Goal: Task Accomplishment & Management: Use online tool/utility

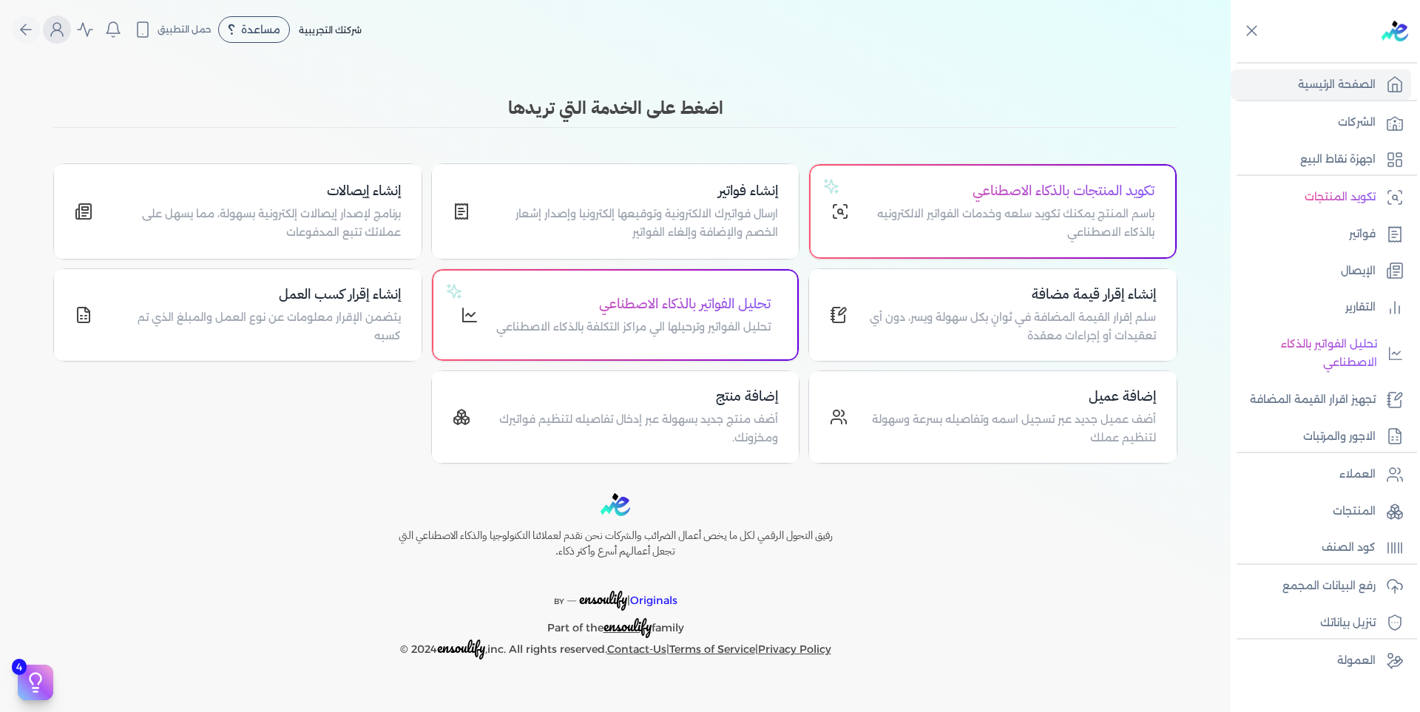
click at [48, 30] on icon "Global" at bounding box center [57, 30] width 18 height 18
click at [308, 95] on h3 "اضغط على الخدمة التي تريدها" at bounding box center [615, 108] width 1124 height 27
click at [1370, 234] on p "فواتير" at bounding box center [1362, 234] width 27 height 19
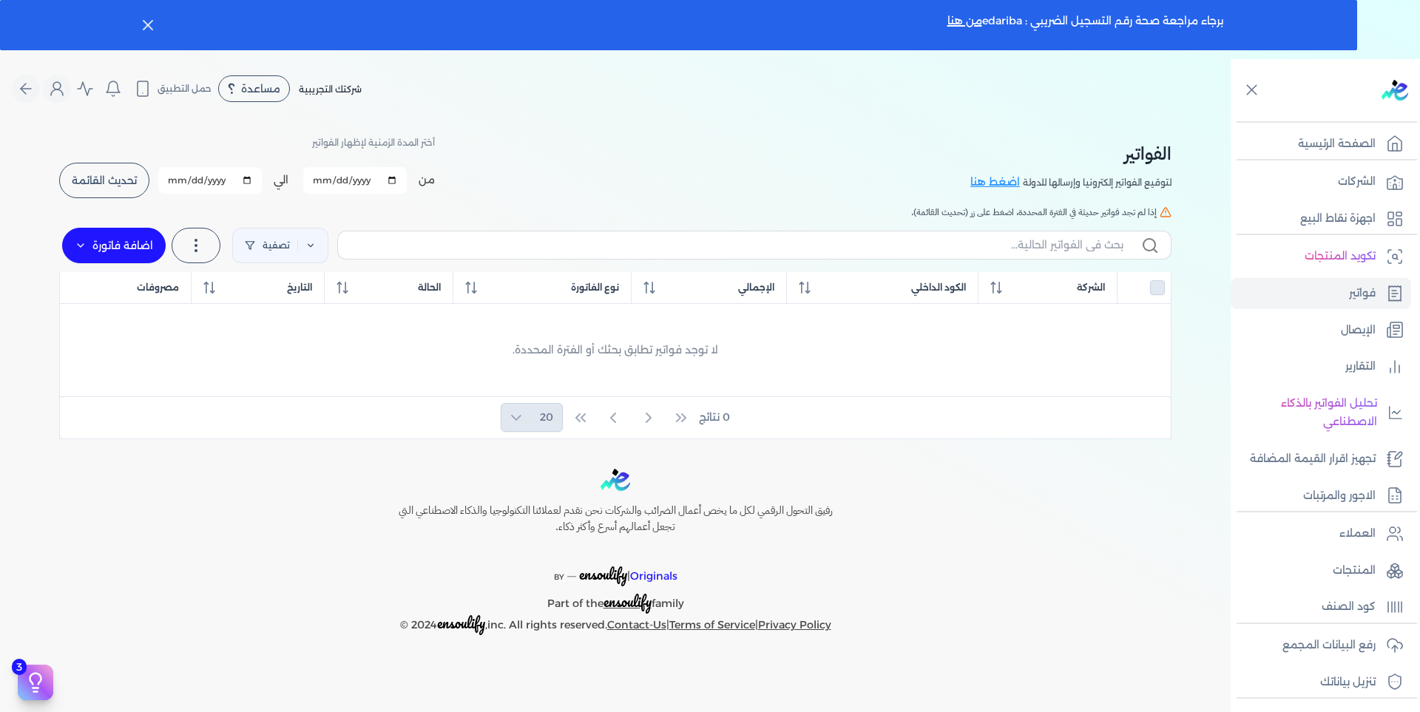
click at [518, 412] on div "0 نتائج 20" at bounding box center [615, 417] width 1111 height 41
click at [512, 415] on div "0 نتائج 20" at bounding box center [615, 417] width 1111 height 41
click at [516, 414] on div "0 نتائج 20" at bounding box center [615, 417] width 1111 height 41
click at [511, 413] on div "0 نتائج 20" at bounding box center [615, 417] width 1111 height 41
click at [525, 427] on div "0 نتائج 20" at bounding box center [615, 417] width 1111 height 41
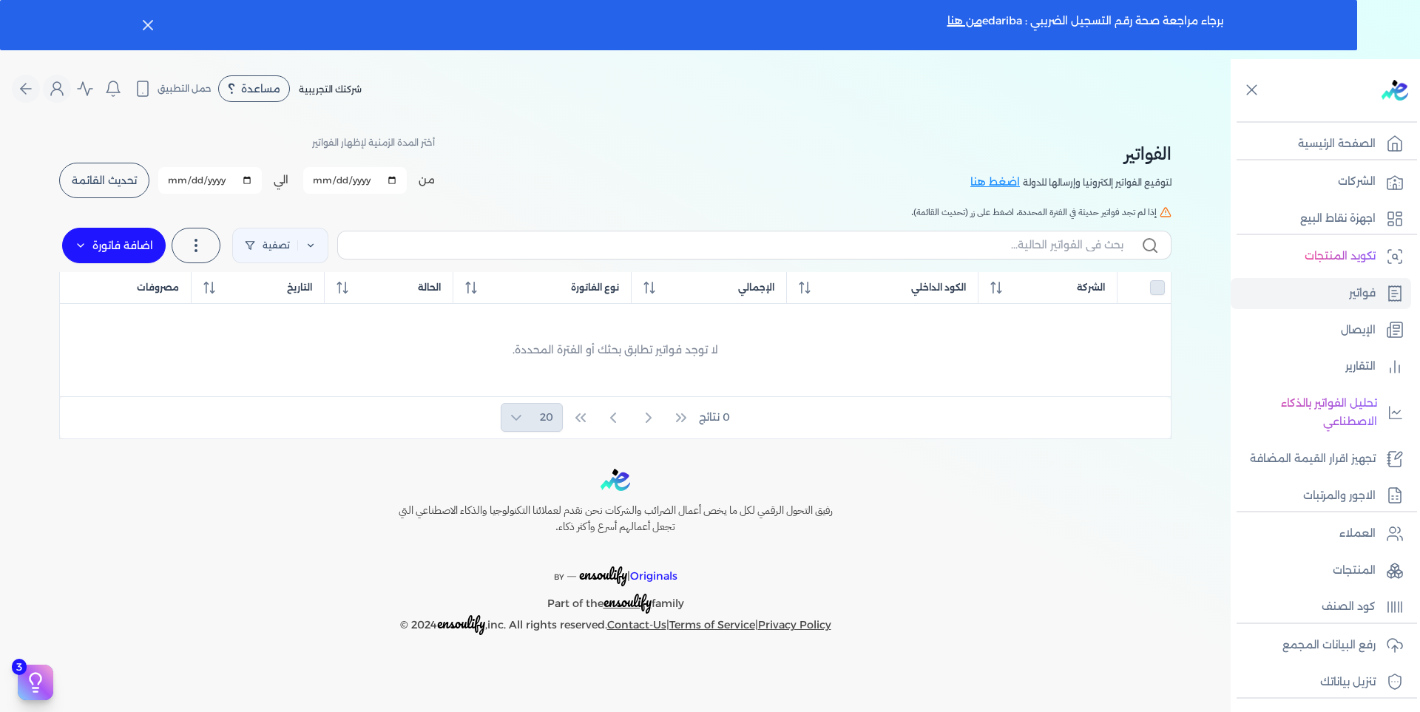
click at [515, 419] on div "0 نتائج 20" at bounding box center [615, 417] width 1111 height 41
click at [515, 415] on div "0 نتائج 20" at bounding box center [615, 417] width 1111 height 41
click at [514, 415] on div "0 نتائج 20" at bounding box center [615, 417] width 1111 height 41
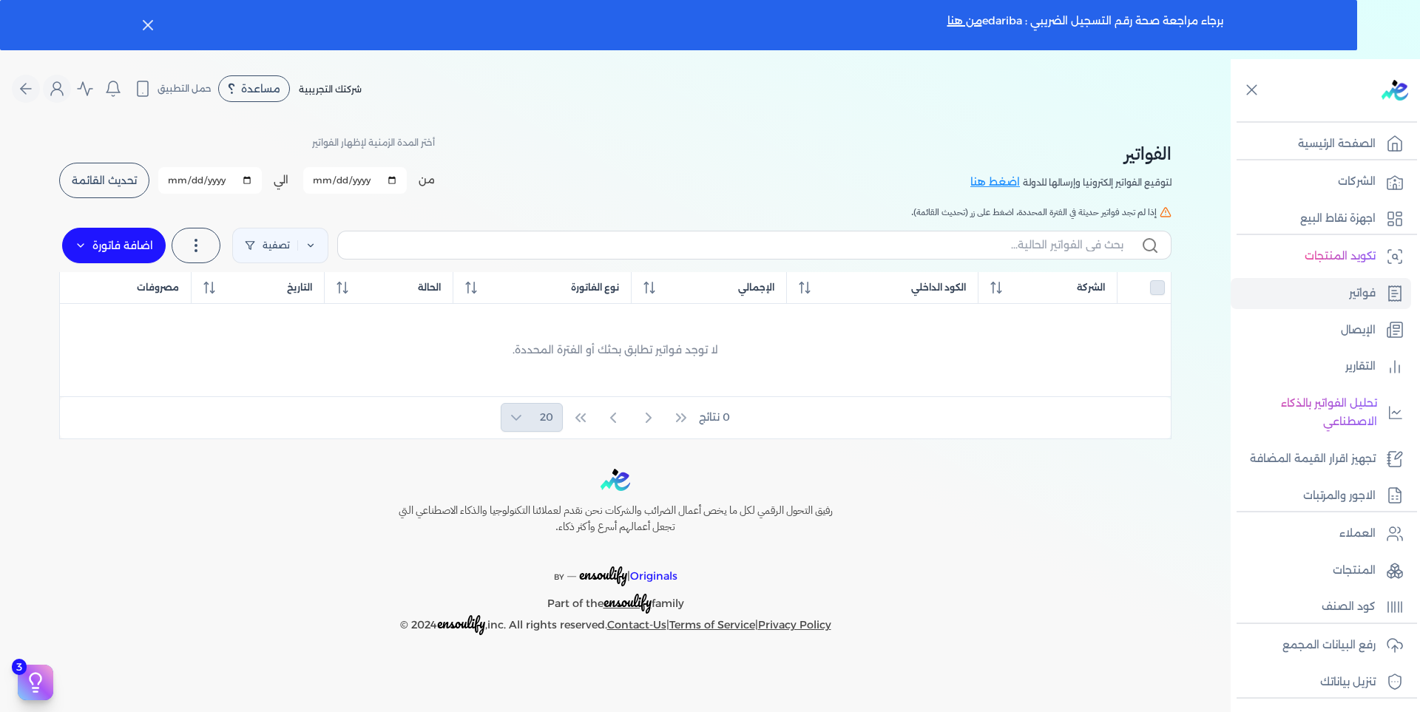
click at [528, 415] on div "0 نتائج 20" at bounding box center [615, 417] width 1111 height 41
click at [530, 415] on div "0 نتائج 20" at bounding box center [615, 417] width 1111 height 41
click at [553, 415] on div "0 نتائج 20" at bounding box center [615, 417] width 1111 height 41
click at [514, 415] on div "0 نتائج 20" at bounding box center [615, 417] width 1111 height 41
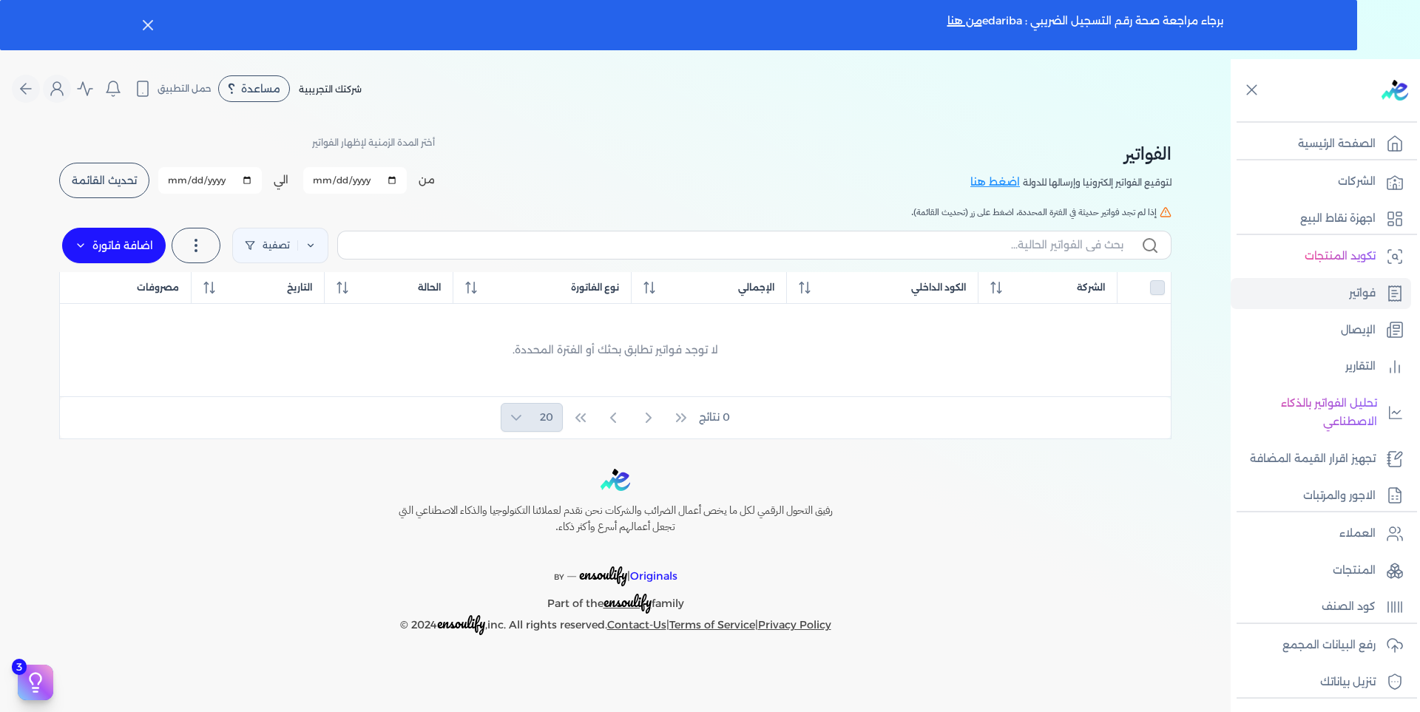
click at [521, 419] on div "0 نتائج 20" at bounding box center [615, 417] width 1111 height 41
click at [514, 416] on div "0 نتائج 20" at bounding box center [615, 417] width 1111 height 41
click at [331, 172] on input "[DATE]" at bounding box center [355, 180] width 104 height 27
click at [247, 176] on input "[DATE]" at bounding box center [210, 180] width 104 height 27
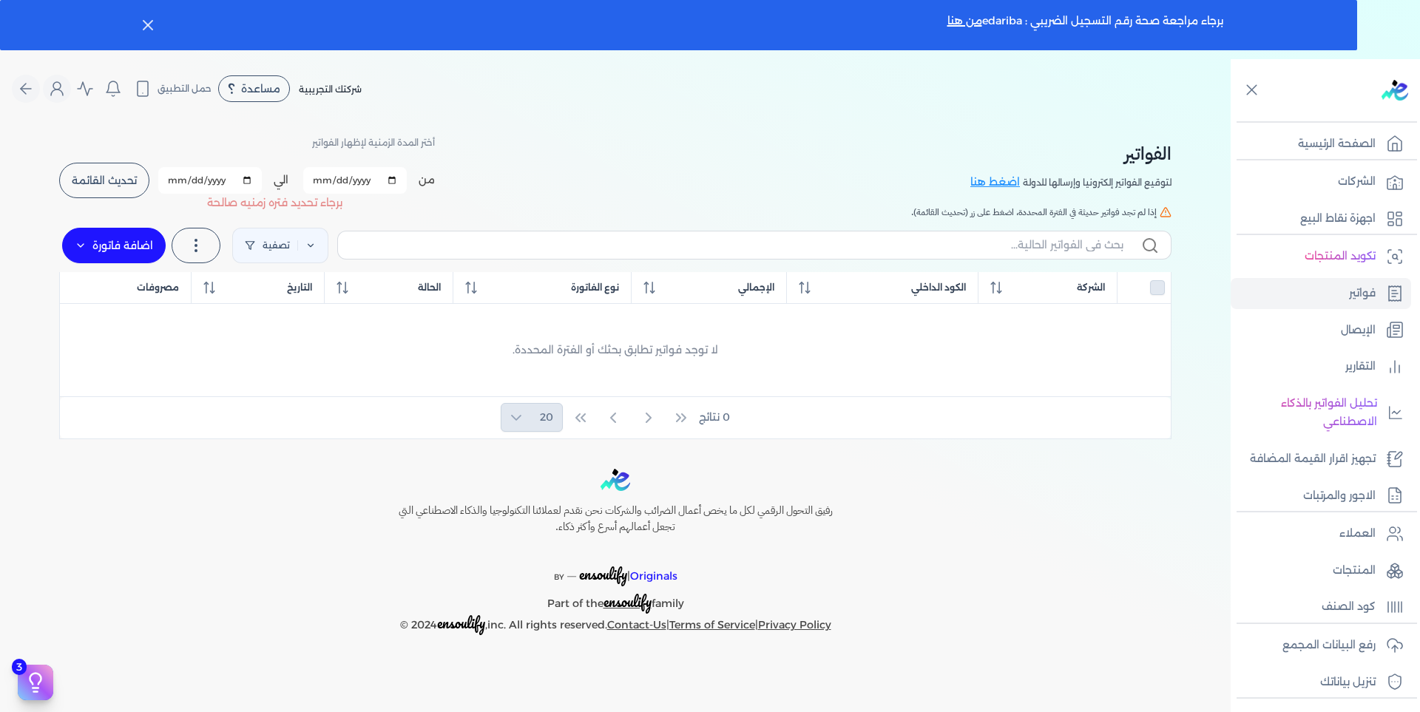
type input "[DATE]"
click at [112, 186] on span "تحديث القائمة" at bounding box center [104, 180] width 65 height 10
checkbox input "false"
click at [216, 181] on input "[DATE]" at bounding box center [210, 180] width 104 height 27
click at [249, 177] on input "[DATE]" at bounding box center [210, 180] width 104 height 27
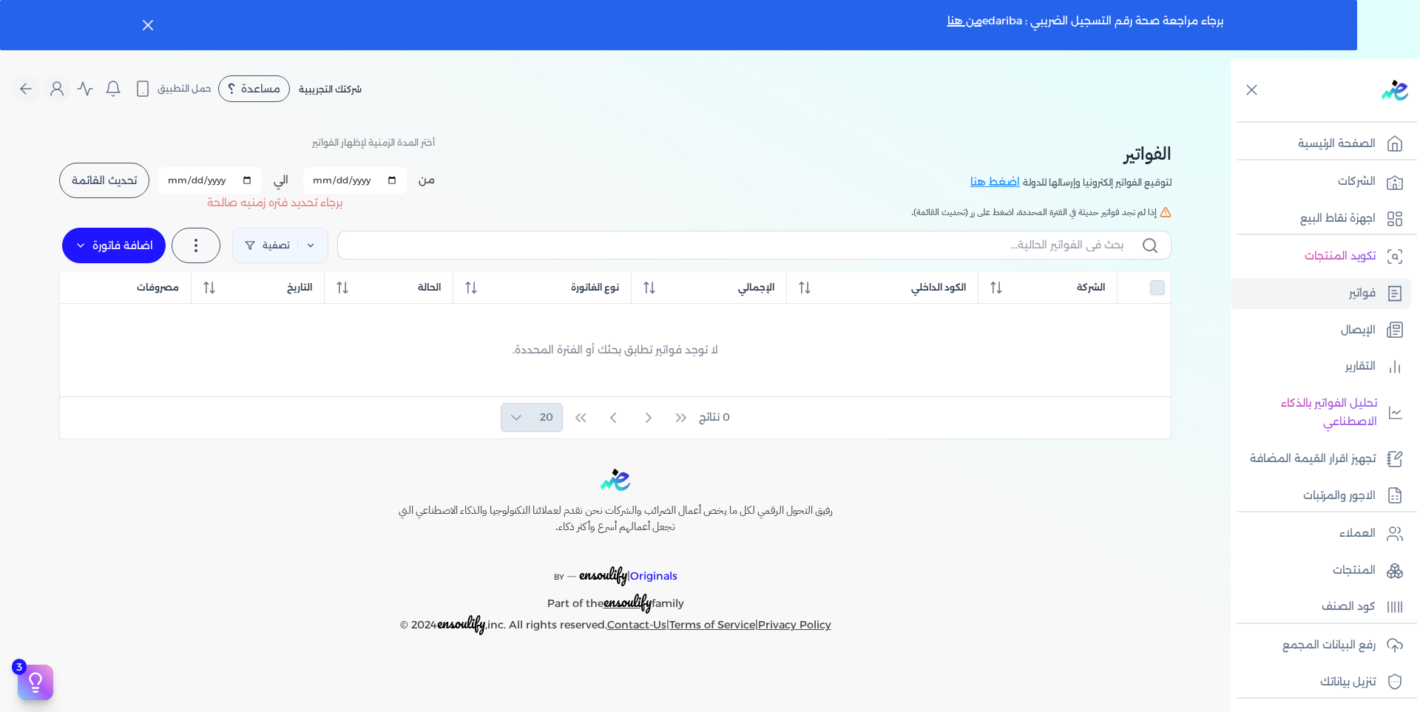
click at [267, 165] on div "من [DATE] الي [DATE] برجاء تحديد فتره زمنيه برجاء تحديد فتره زمنيه صالحة" at bounding box center [296, 180] width 277 height 38
click at [393, 180] on input "[DATE]" at bounding box center [355, 180] width 104 height 27
type input "[DATE]"
click at [361, 257] on label at bounding box center [754, 245] width 834 height 28
click at [361, 253] on input "text" at bounding box center [736, 245] width 773 height 16
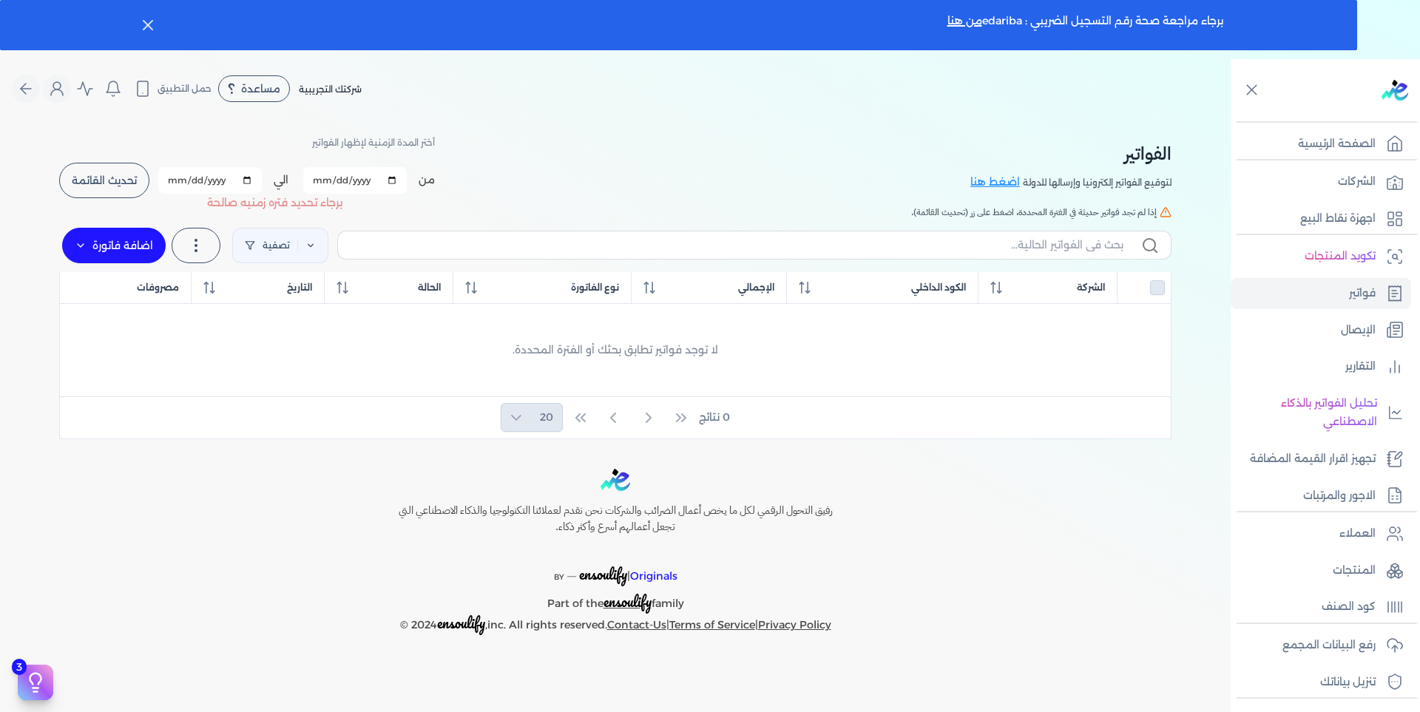
click at [341, 206] on p "برجاء تحديد فتره زمنيه صالحة" at bounding box center [274, 203] width 135 height 19
click at [123, 178] on span "تحديث القائمة" at bounding box center [104, 180] width 65 height 10
click at [123, 176] on span "تحديث القائمة" at bounding box center [104, 180] width 65 height 10
checkbox input "false"
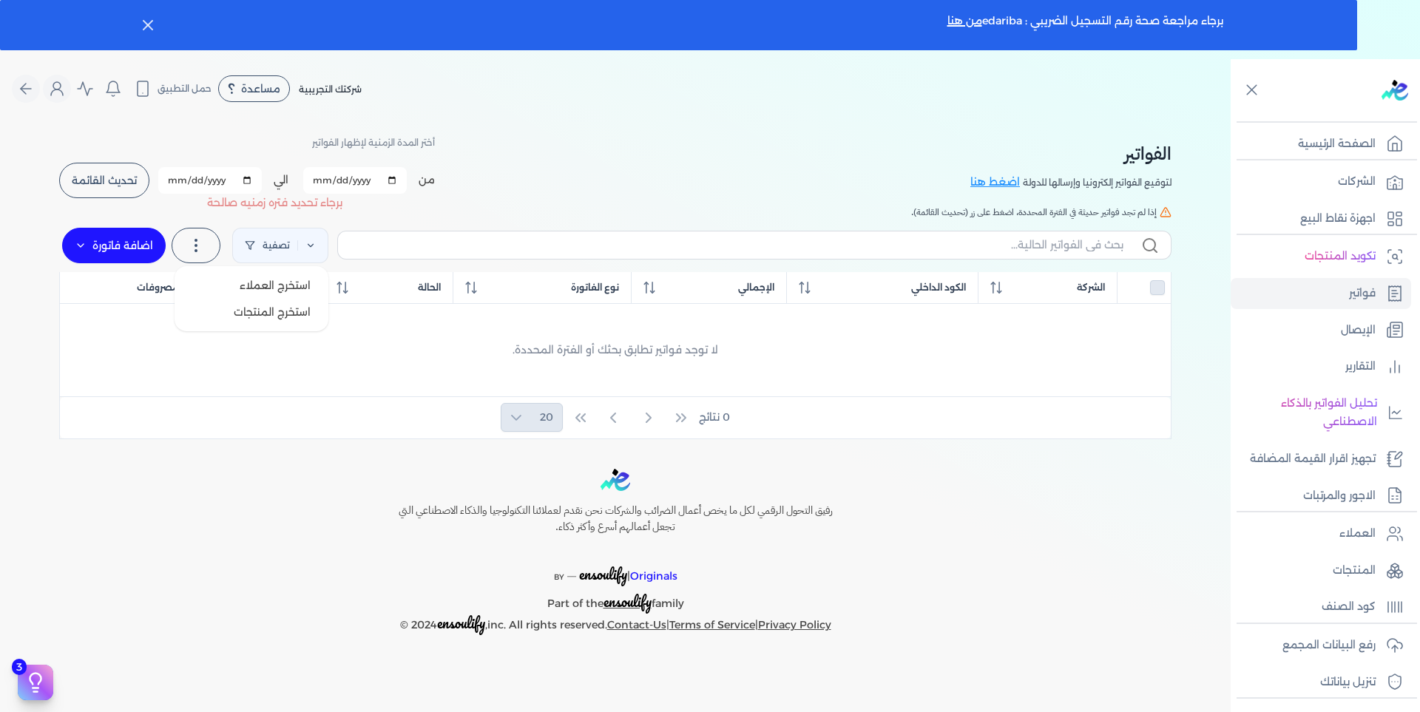
click at [193, 245] on icon at bounding box center [196, 246] width 18 height 18
click at [316, 245] on link "تصفية" at bounding box center [280, 245] width 96 height 35
click at [703, 118] on div "الفواتير لتوقيع الفواتير إلكترونيا وإرسالها للدولة اضغط هنا أختر المدة الزمنية …" at bounding box center [615, 278] width 1136 height 321
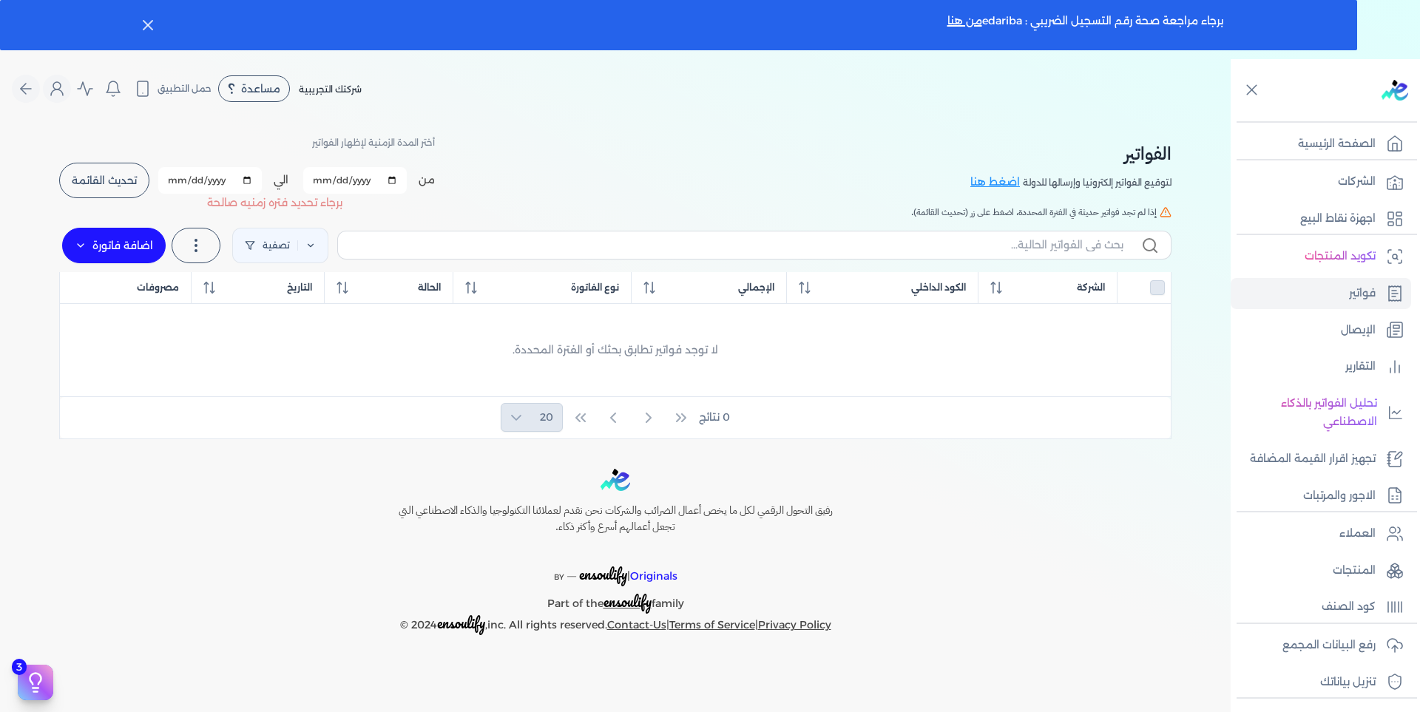
click at [301, 207] on p "برجاء تحديد فتره زمنيه صالحة" at bounding box center [274, 203] width 135 height 19
click at [331, 205] on p "برجاء تحديد فتره زمنيه صالحة" at bounding box center [274, 203] width 135 height 19
click at [390, 176] on input "[DATE]" at bounding box center [355, 180] width 104 height 27
click at [393, 183] on input "[DATE]" at bounding box center [355, 180] width 104 height 27
click at [580, 183] on div "الفواتير لتوقيع الفواتير إلكترونيا وإرسالها للدولة اضغط هنا أختر المدة الزمنية …" at bounding box center [615, 166] width 1112 height 67
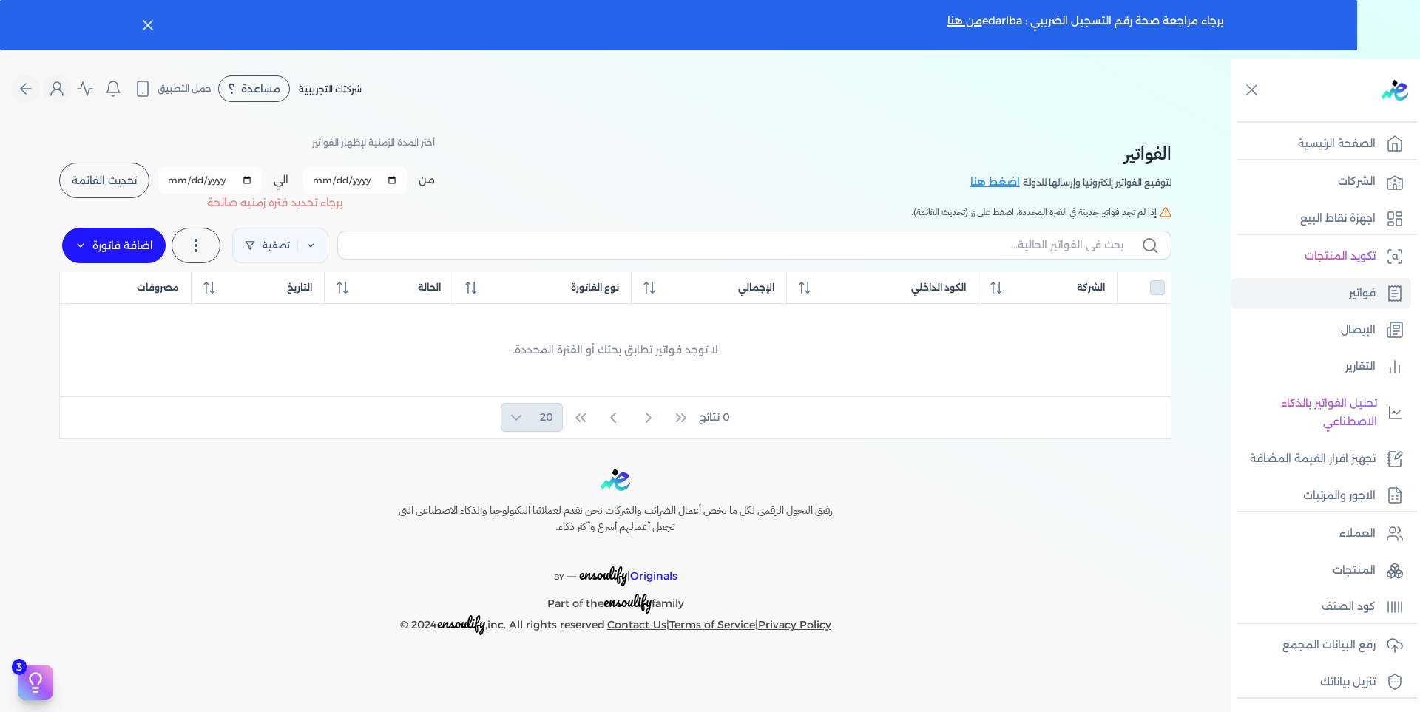
click at [240, 177] on input "[DATE]" at bounding box center [210, 180] width 104 height 27
click at [245, 176] on input "[DATE]" at bounding box center [210, 180] width 104 height 27
type input "[DATE]"
click at [114, 181] on span "تحديث القائمة" at bounding box center [104, 180] width 65 height 10
checkbox input "false"
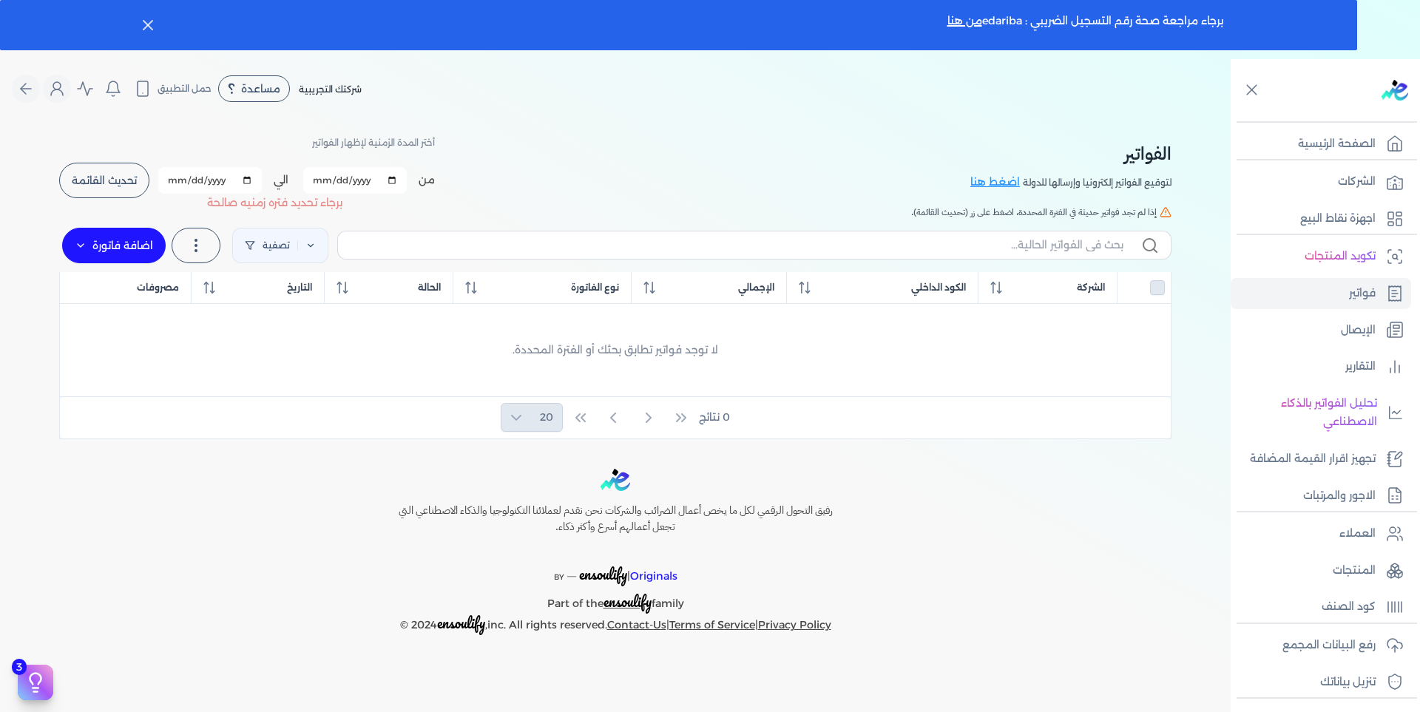
click at [509, 415] on div "0 نتائج 20" at bounding box center [615, 417] width 1111 height 41
click at [1380, 288] on link "فواتير" at bounding box center [1320, 293] width 180 height 31
click at [1351, 140] on p "الصفحة الرئيسية" at bounding box center [1337, 144] width 78 height 19
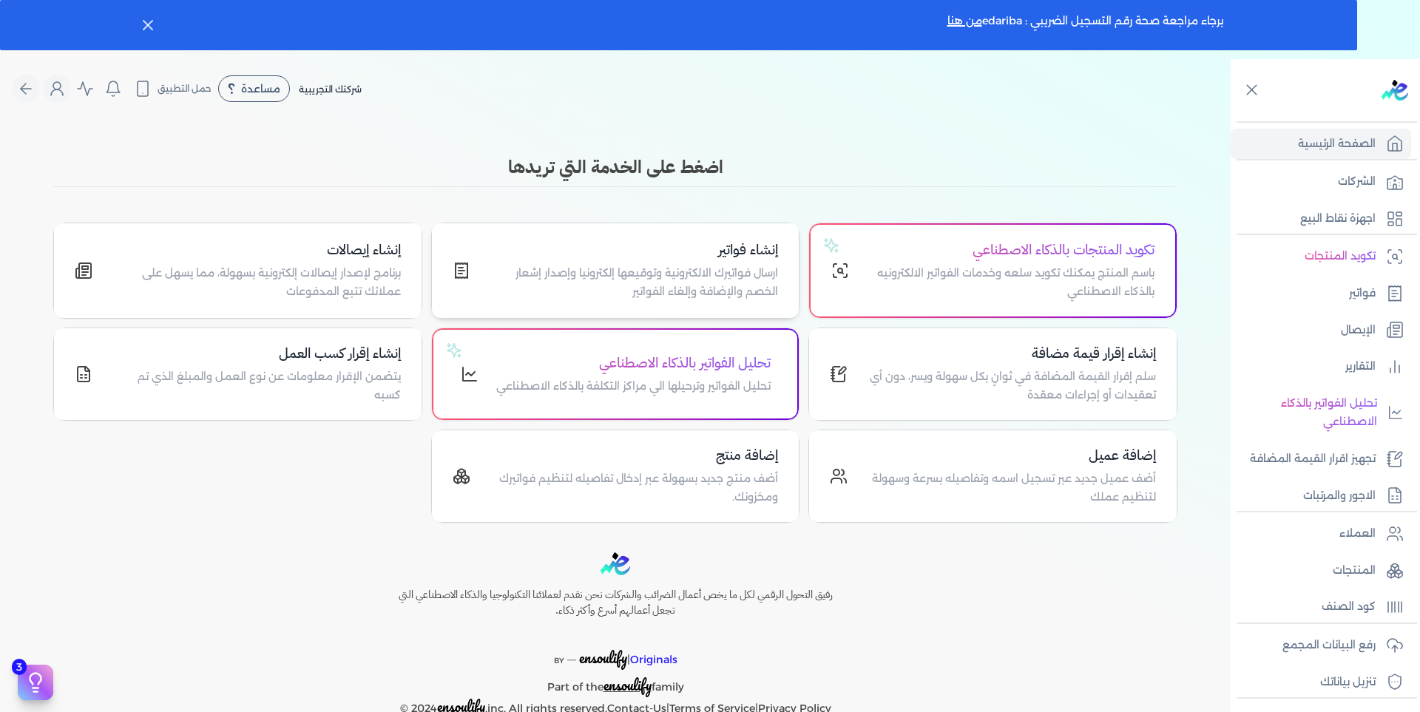
click at [624, 257] on h4 "إنشاء فواتير" at bounding box center [633, 250] width 291 height 21
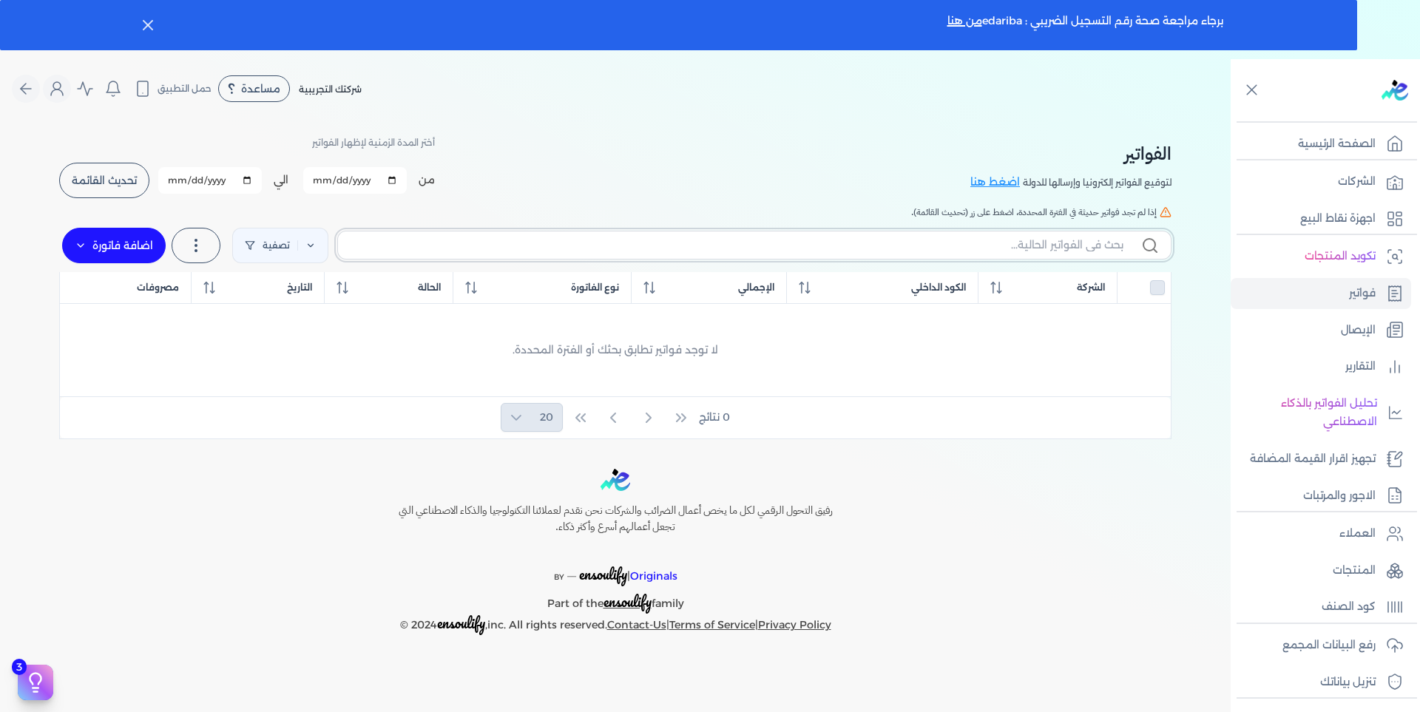
click at [1028, 239] on input "text" at bounding box center [736, 245] width 773 height 16
click at [1154, 285] on div at bounding box center [1143, 287] width 41 height 15
click at [1156, 288] on div at bounding box center [1143, 287] width 41 height 15
click at [1055, 241] on input "text" at bounding box center [736, 245] width 773 height 16
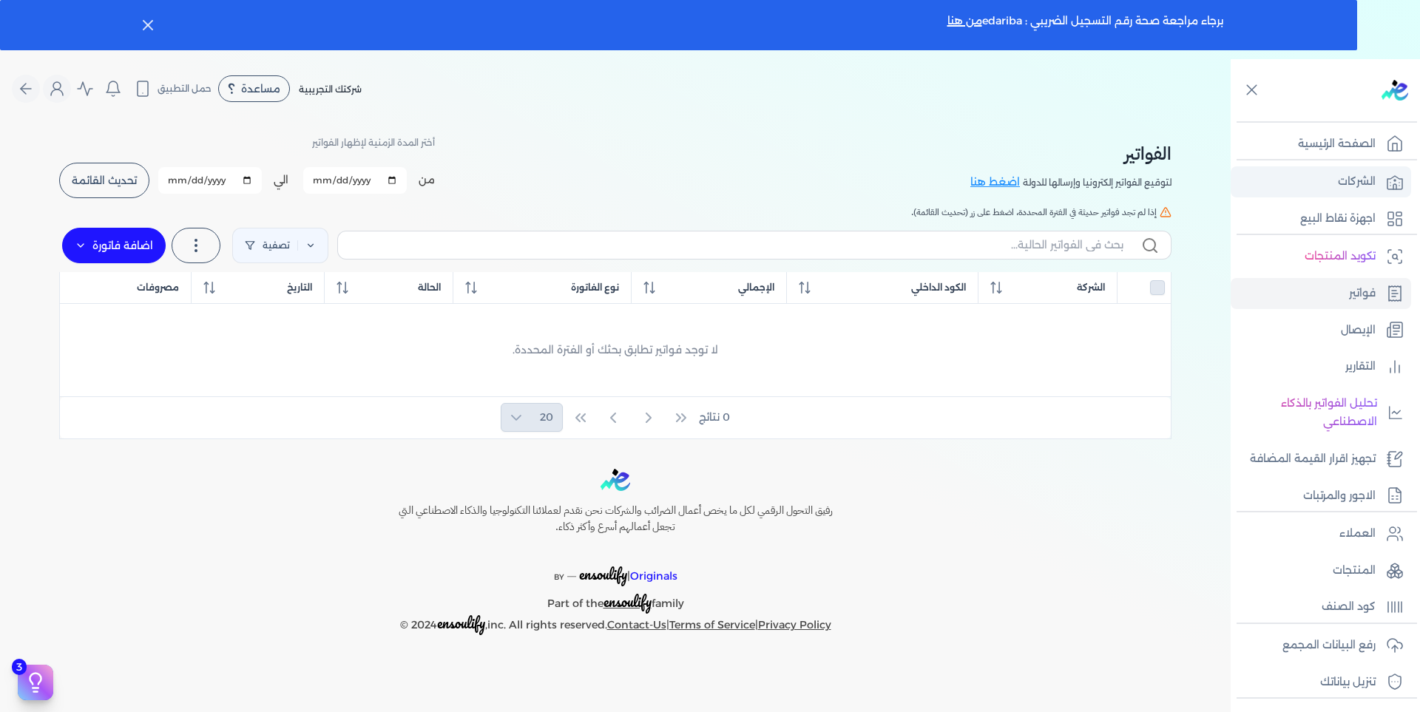
click at [1370, 183] on p "الشركات" at bounding box center [1357, 181] width 38 height 19
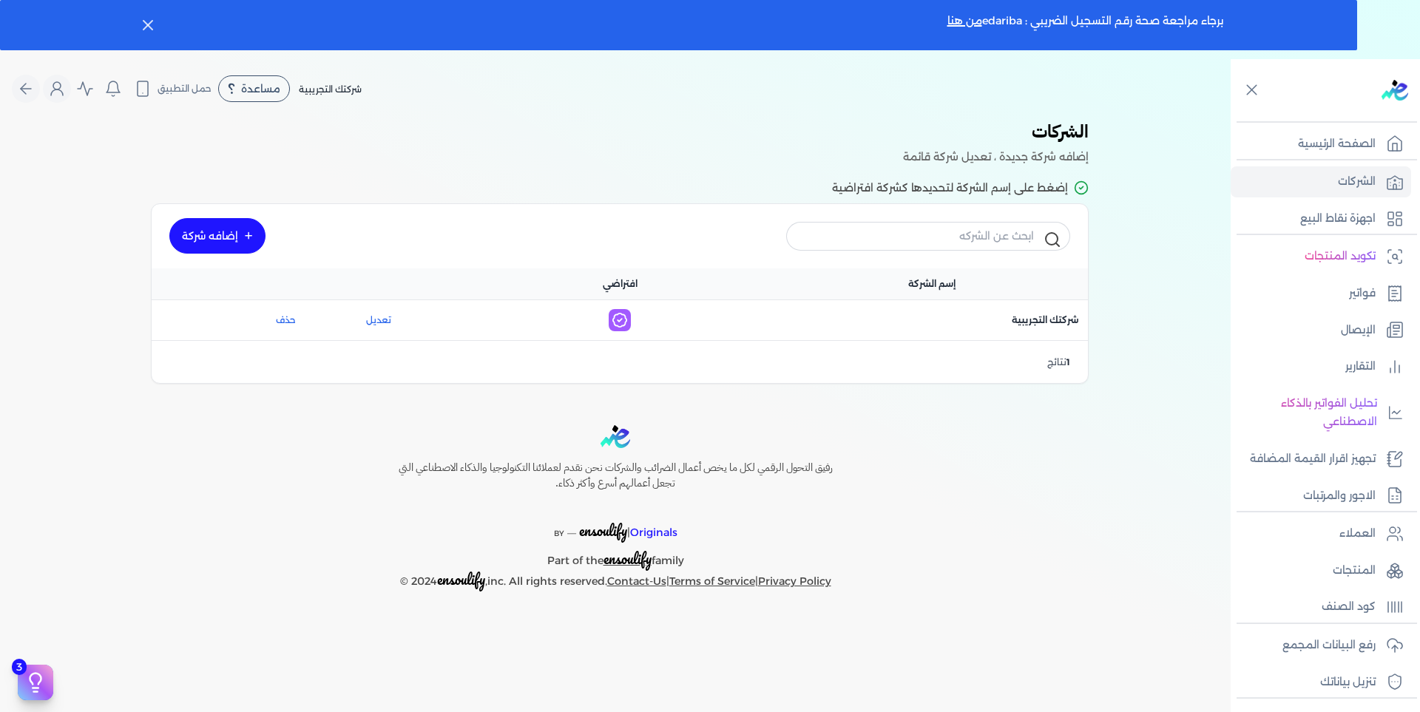
click at [1077, 422] on div "Toggle Navigation الاسعار العمولات مساعدة خدمة العملاء دليل المستخدم تسجيل الدخ…" at bounding box center [615, 415] width 1230 height 712
click at [1356, 143] on p "الصفحة الرئيسية" at bounding box center [1337, 144] width 78 height 19
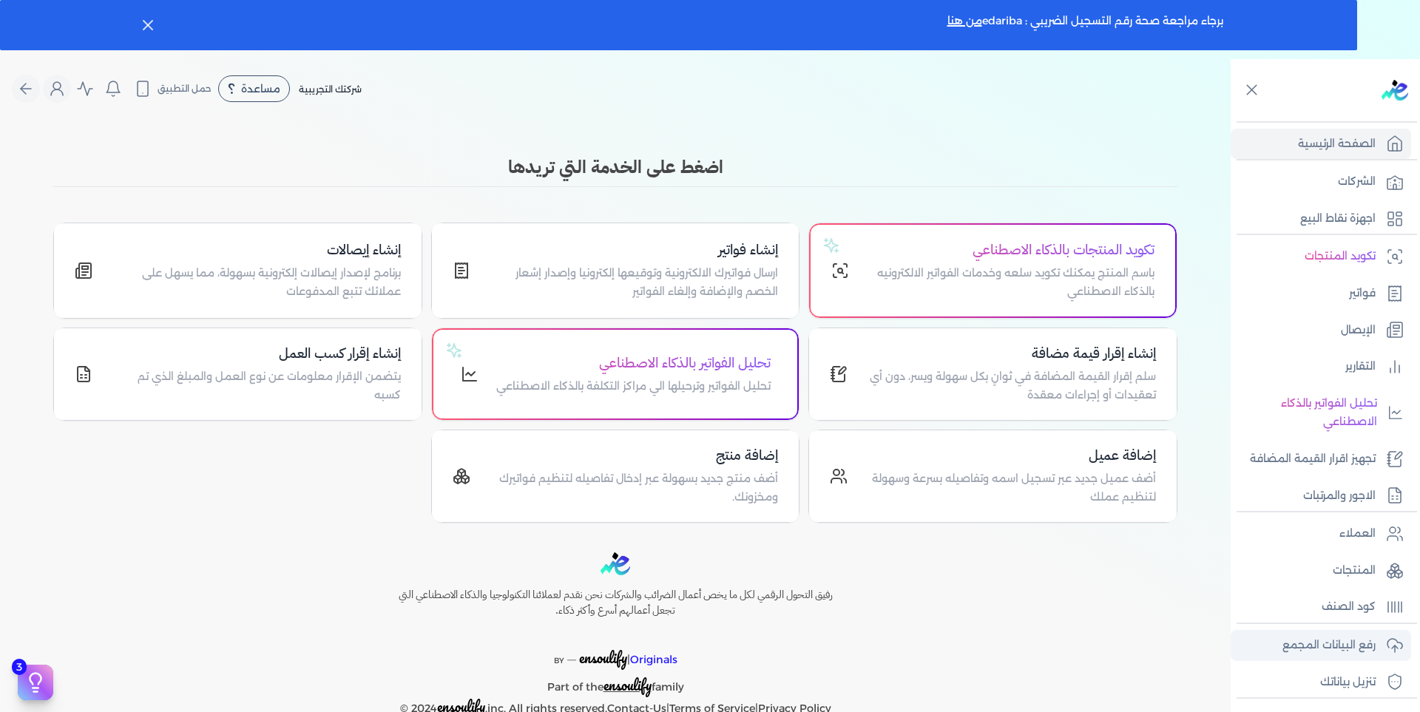
click at [1366, 644] on p "رفع البيانات المجمع" at bounding box center [1328, 645] width 93 height 19
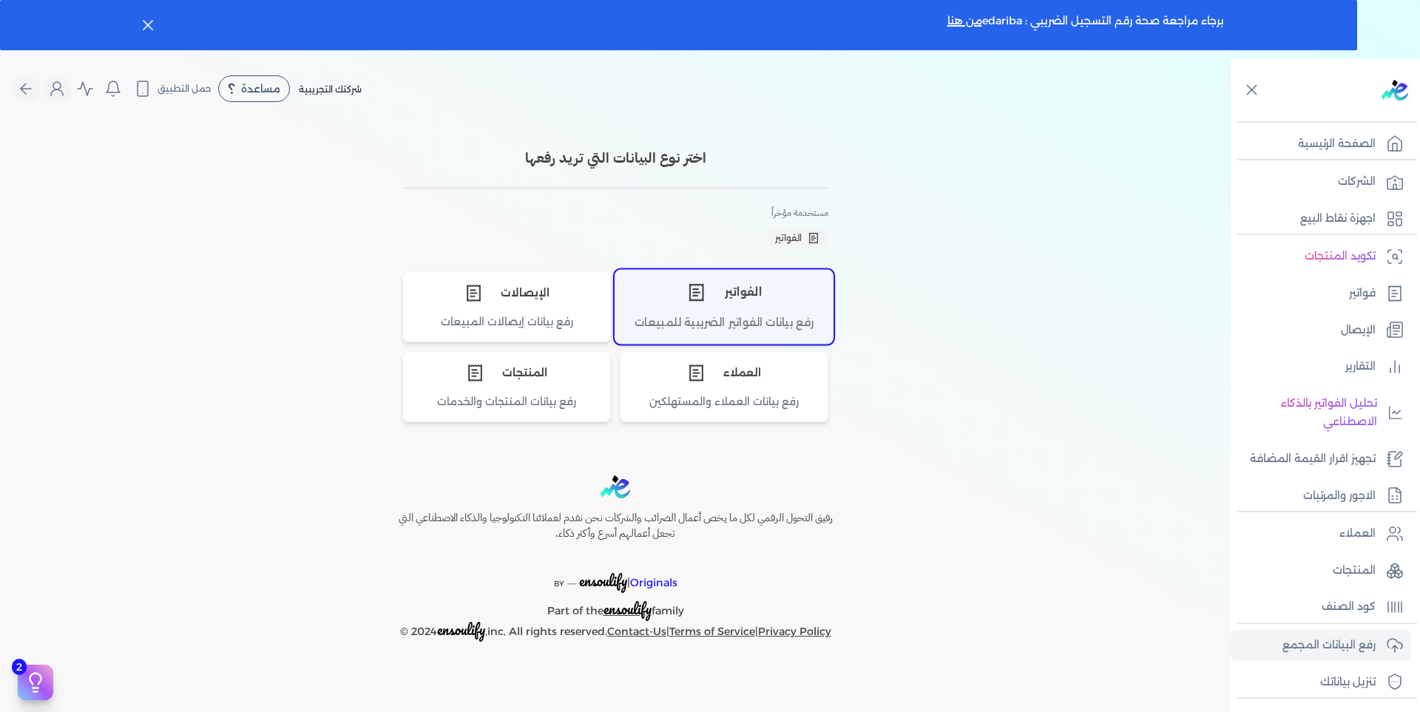
click at [718, 308] on div "الفواتير" at bounding box center [723, 292] width 217 height 44
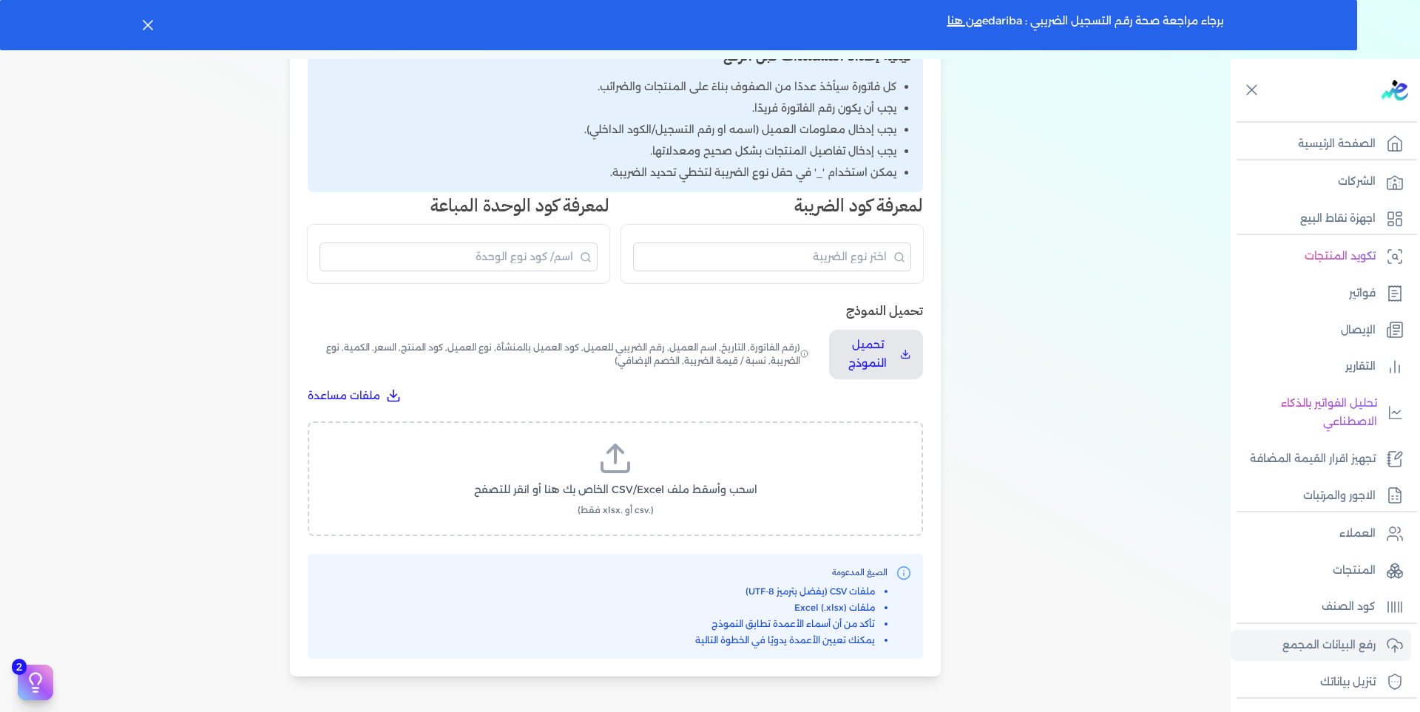
scroll to position [296, 0]
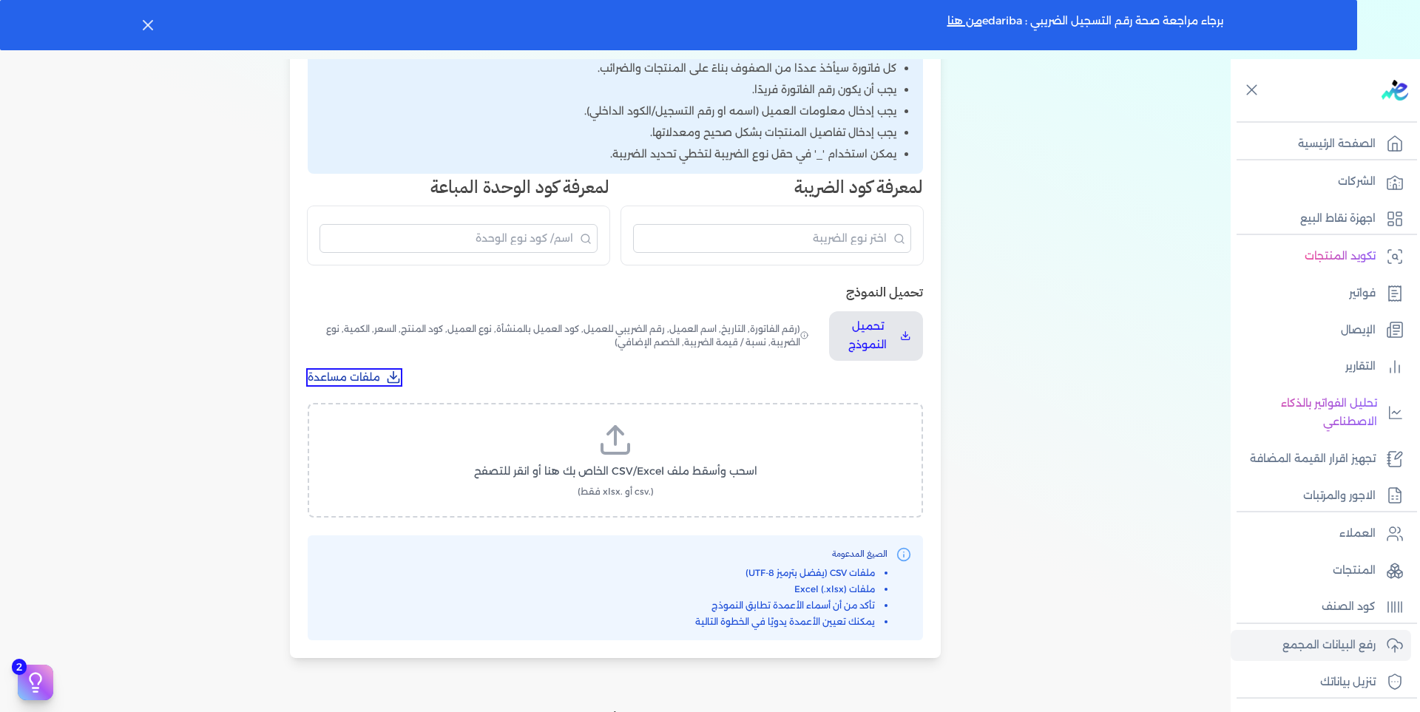
click at [370, 375] on span "ملفات مساعدة" at bounding box center [344, 378] width 72 height 16
click at [891, 343] on p "تحميل النموذج" at bounding box center [867, 336] width 53 height 38
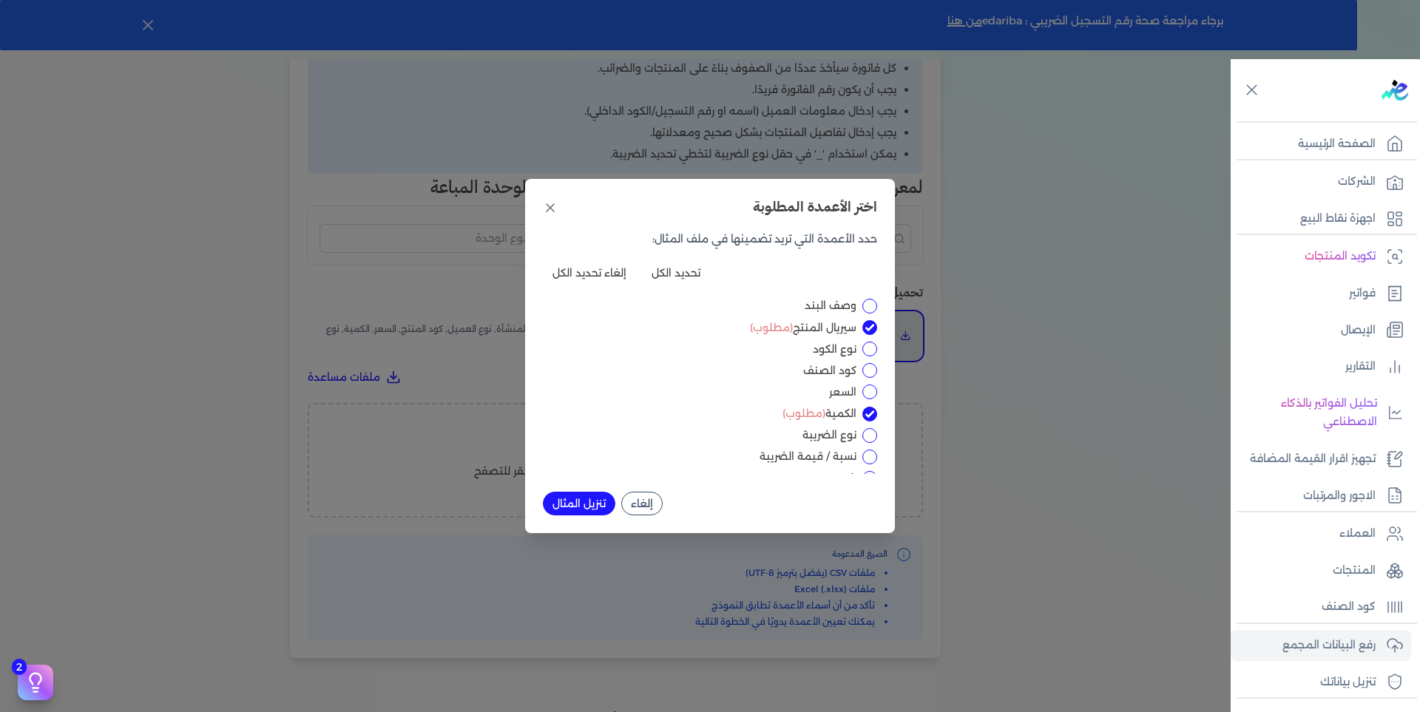
scroll to position [148, 0]
click at [866, 390] on input "السعر" at bounding box center [869, 392] width 15 height 15
checkbox input "true"
click at [861, 360] on div "الرقم التسلسلي الداخلي" at bounding box center [710, 359] width 334 height 16
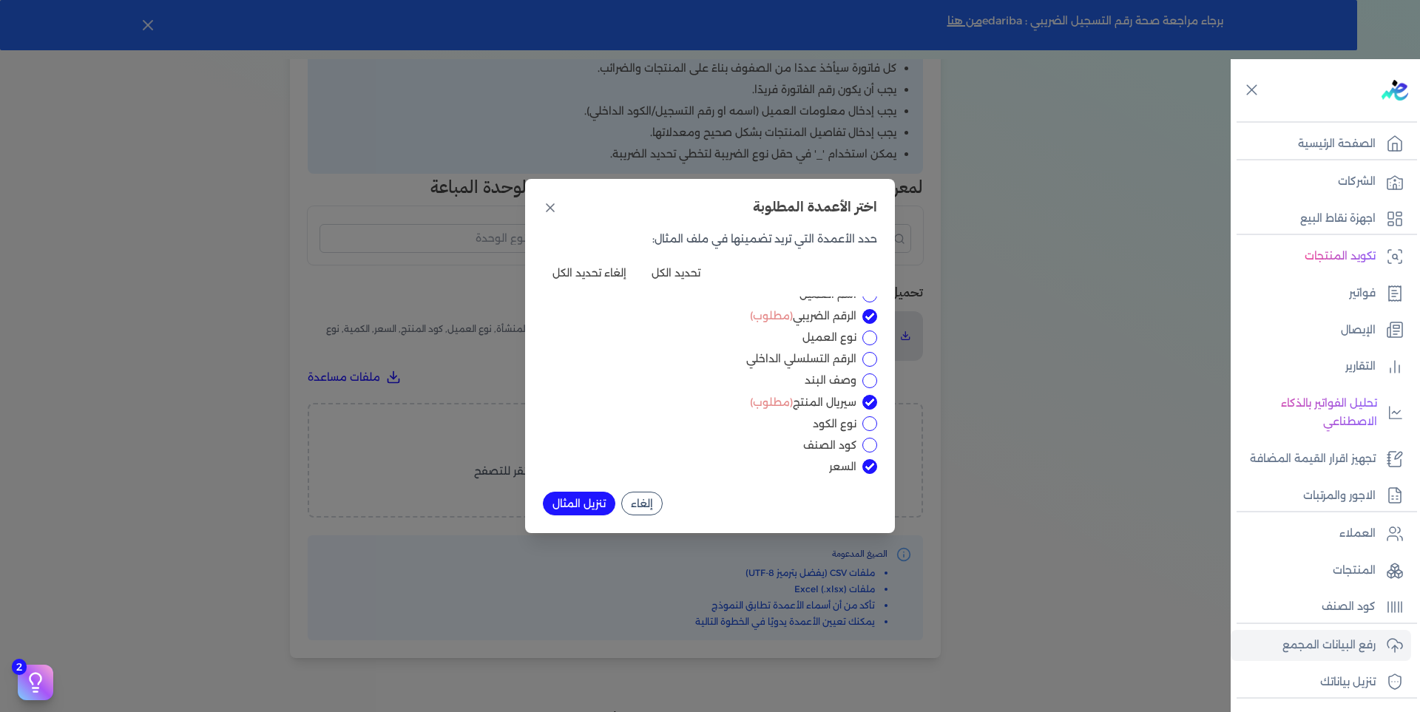
click at [856, 361] on div "الرقم التسلسلي الداخلي" at bounding box center [710, 359] width 334 height 16
click at [868, 358] on input "الرقم التسلسلي الداخلي" at bounding box center [869, 359] width 15 height 15
checkbox input "true"
click at [577, 503] on button "تنزيل المثال" at bounding box center [579, 504] width 72 height 24
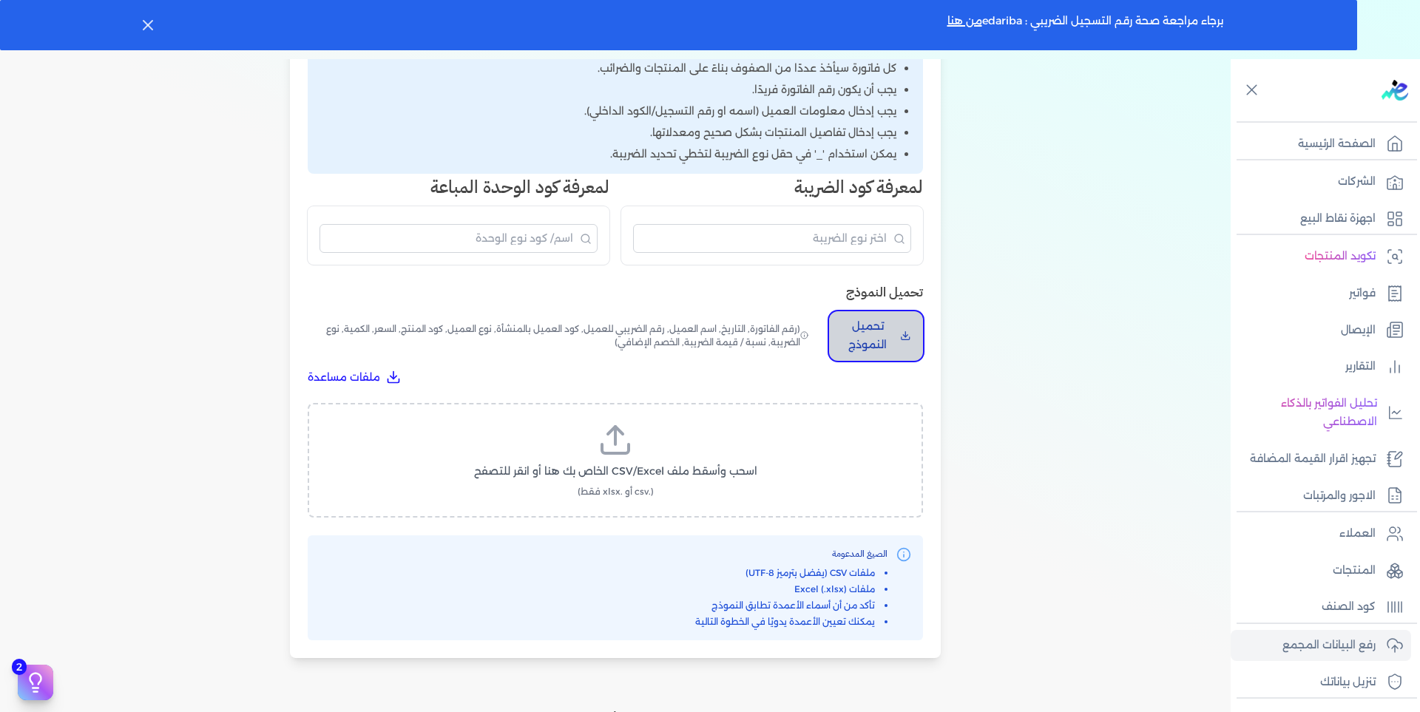
click at [900, 331] on button "تحميل النموذج" at bounding box center [876, 336] width 94 height 50
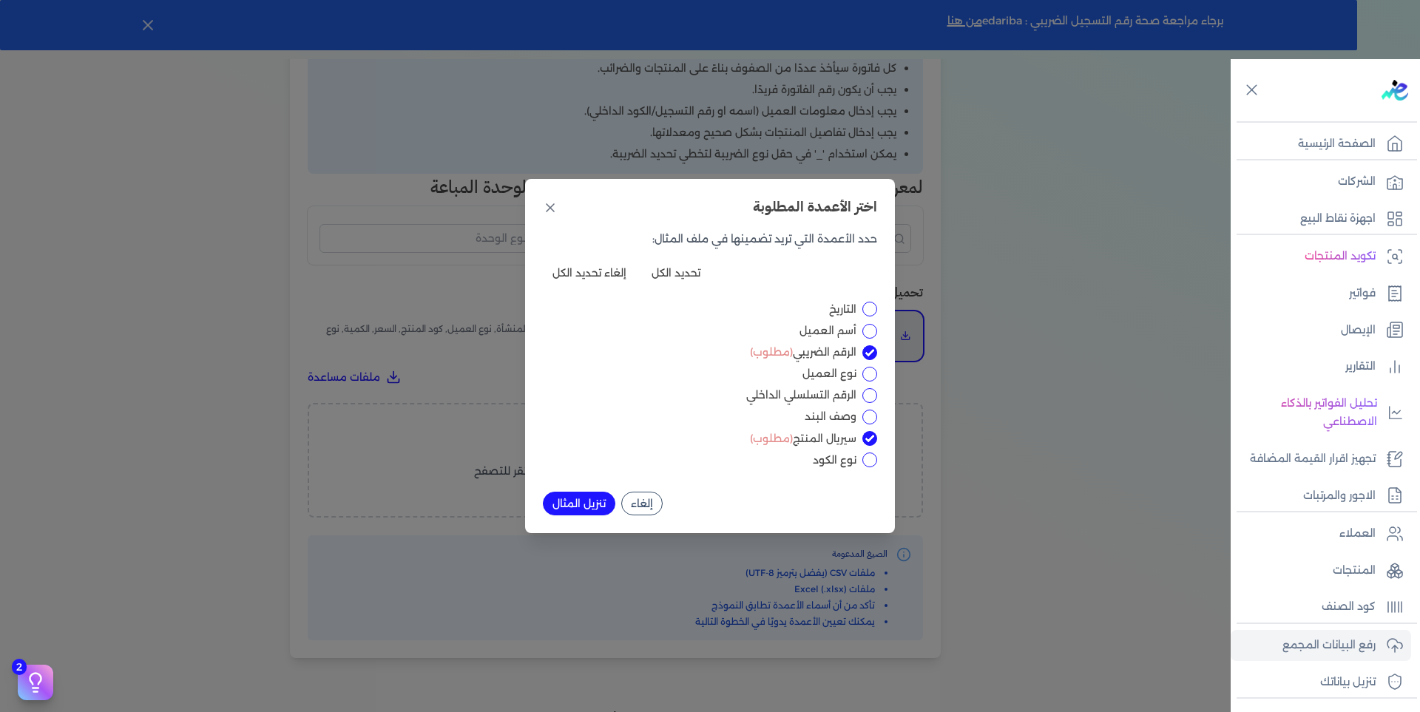
scroll to position [74, 0]
click at [869, 468] on input "السعر" at bounding box center [869, 466] width 15 height 15
checkbox input "true"
click at [866, 361] on input "الرقم التسلسلي الداخلي" at bounding box center [869, 359] width 15 height 15
checkbox input "true"
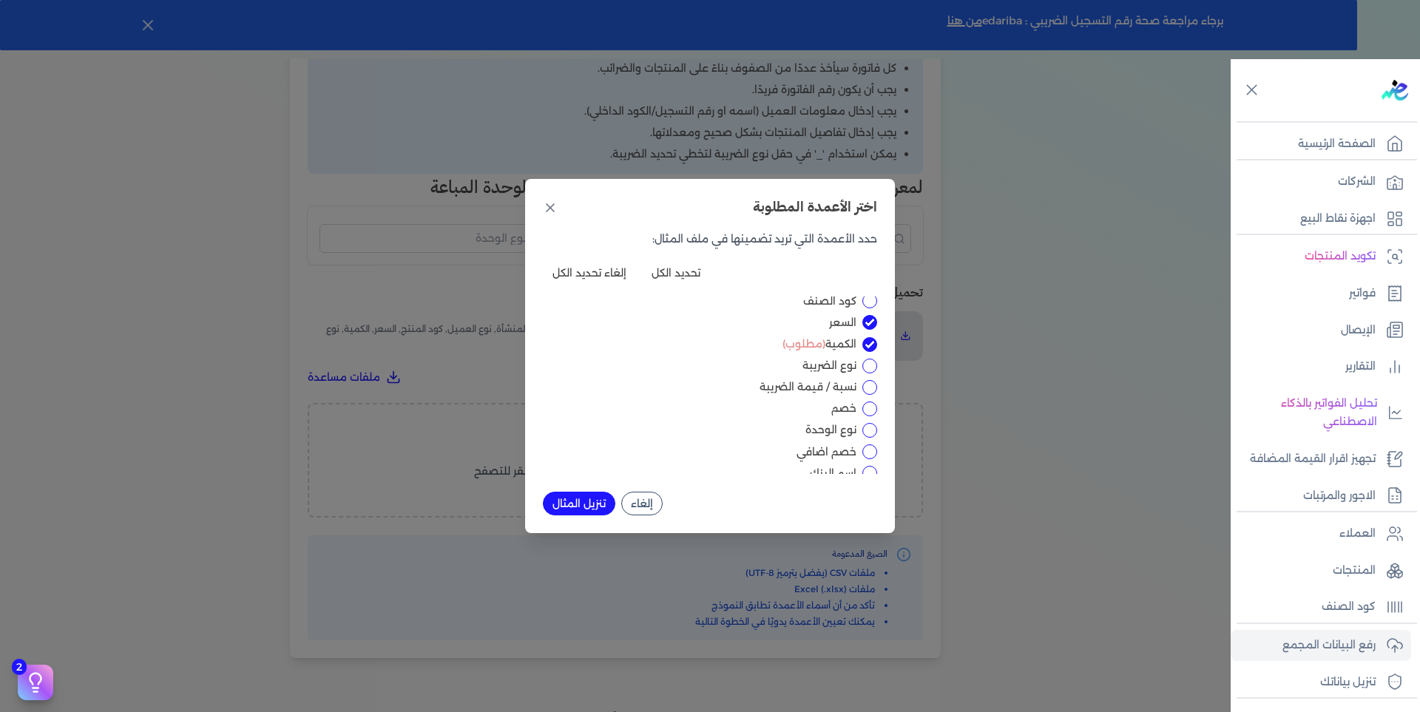
scroll to position [0, 0]
click at [600, 502] on button "تنزيل المثال" at bounding box center [579, 504] width 72 height 24
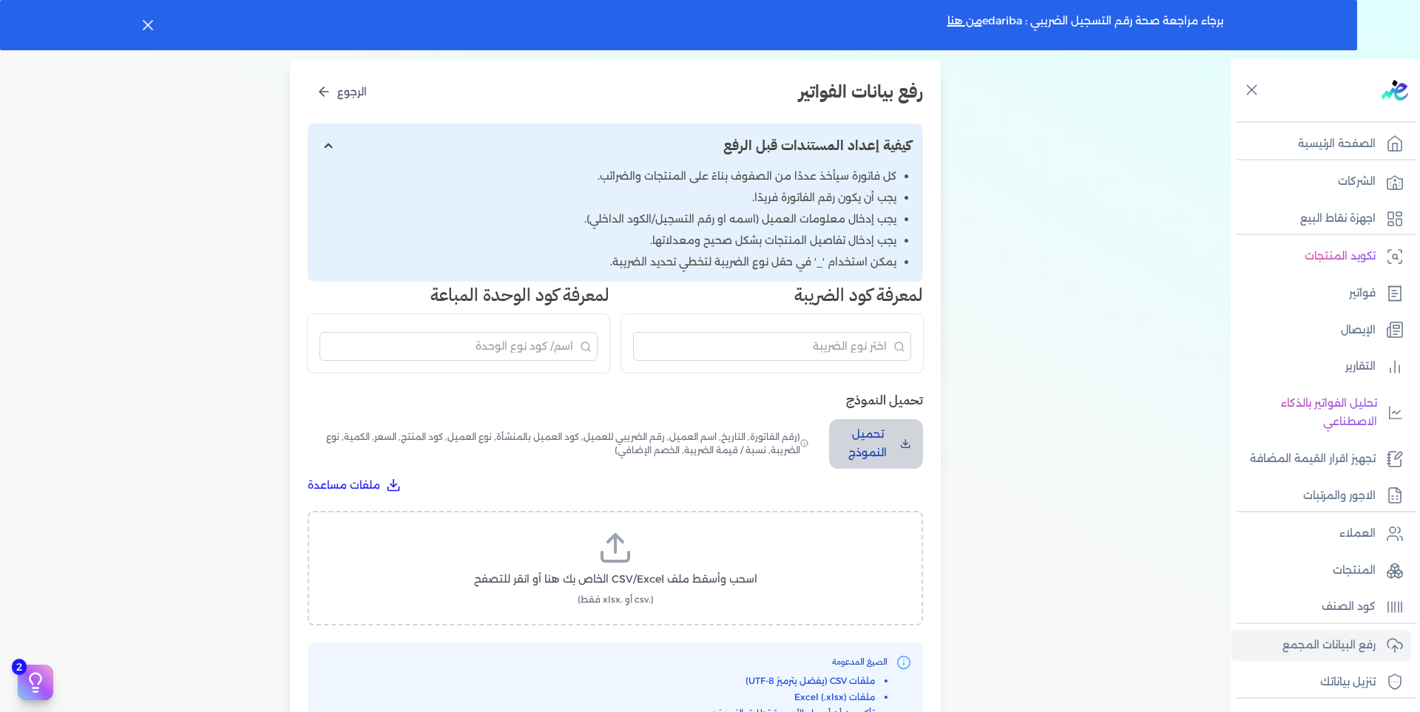
scroll to position [210, 0]
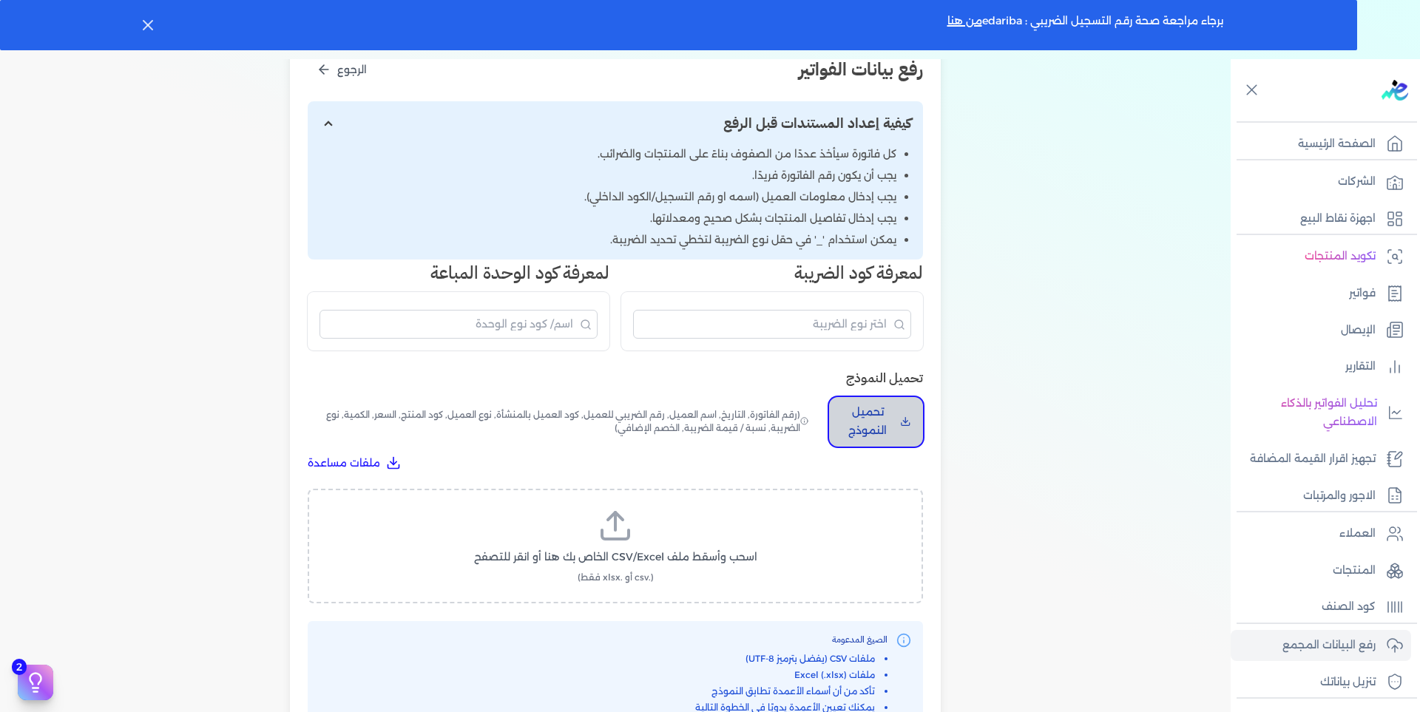
click at [892, 426] on p "تحميل النموذج" at bounding box center [867, 422] width 53 height 38
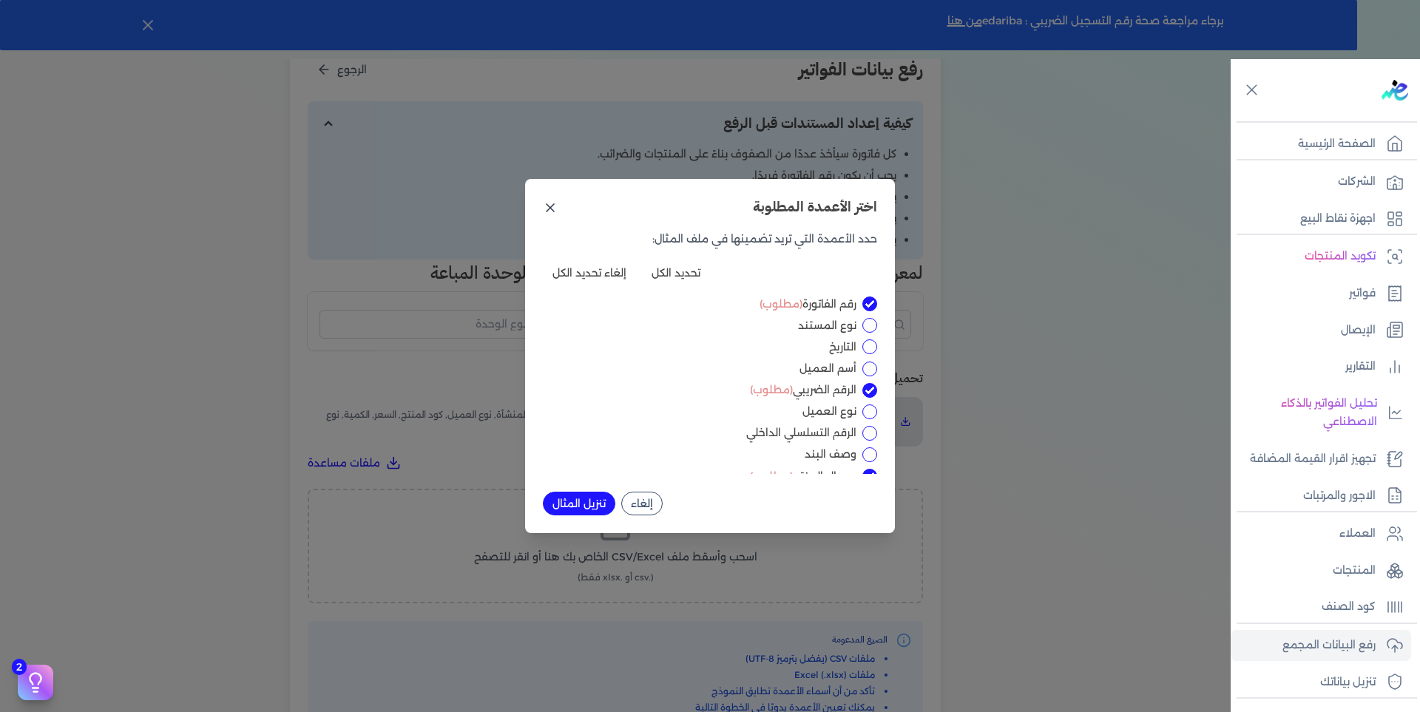
click at [551, 204] on icon at bounding box center [550, 207] width 15 height 15
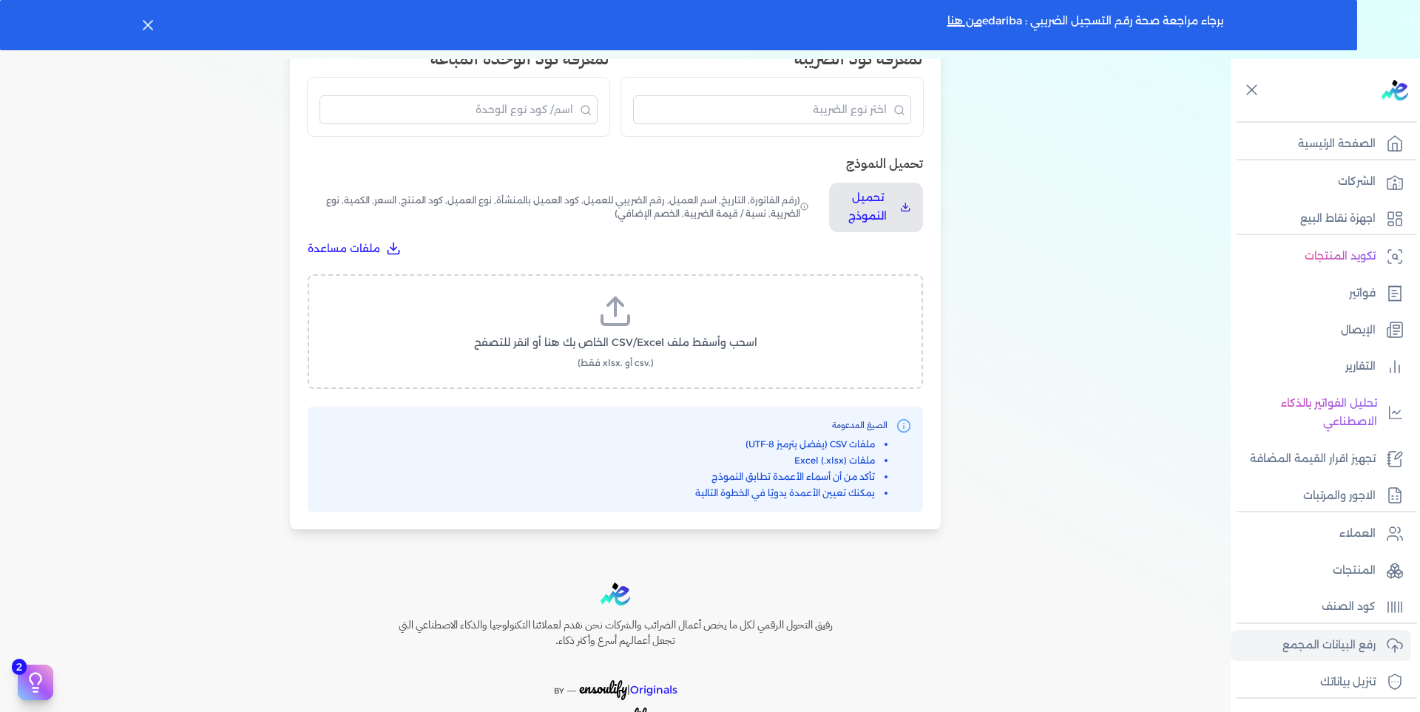
scroll to position [432, 0]
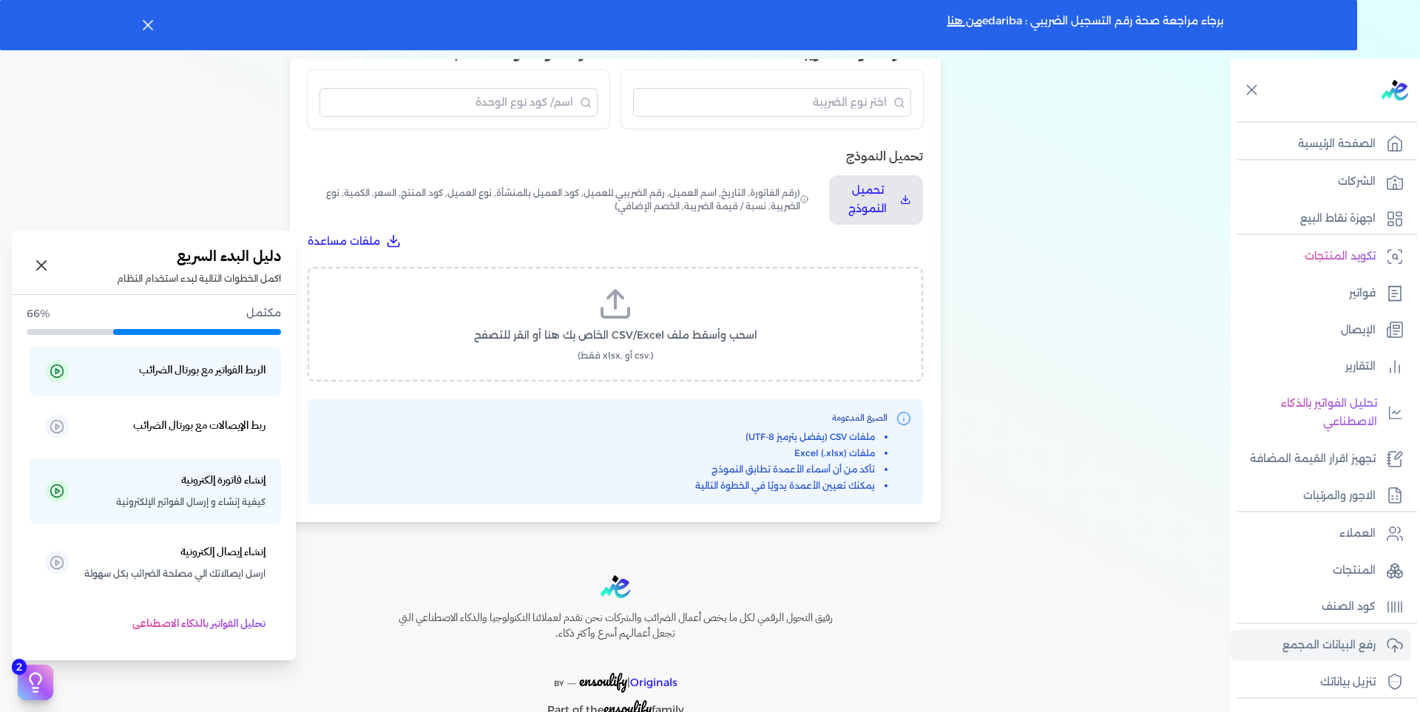
click at [33, 680] on icon at bounding box center [35, 682] width 22 height 22
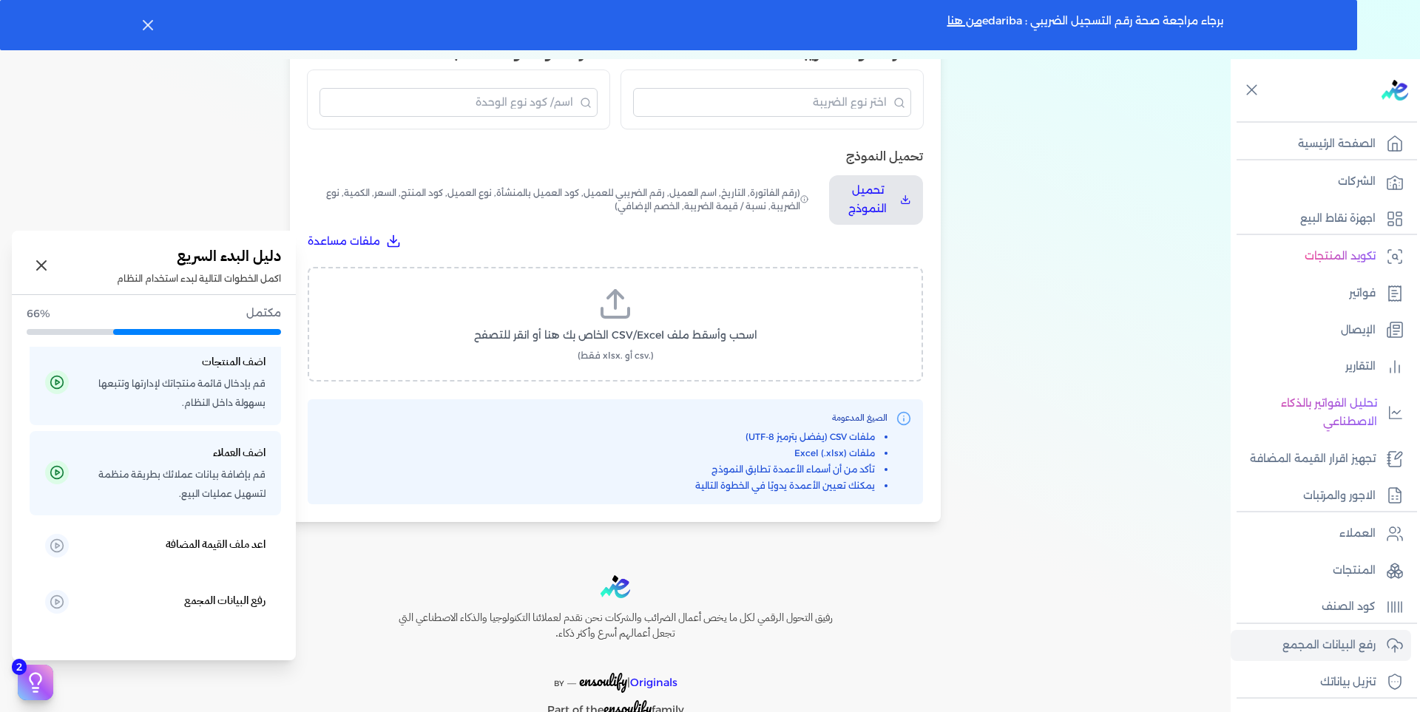
scroll to position [424, 0]
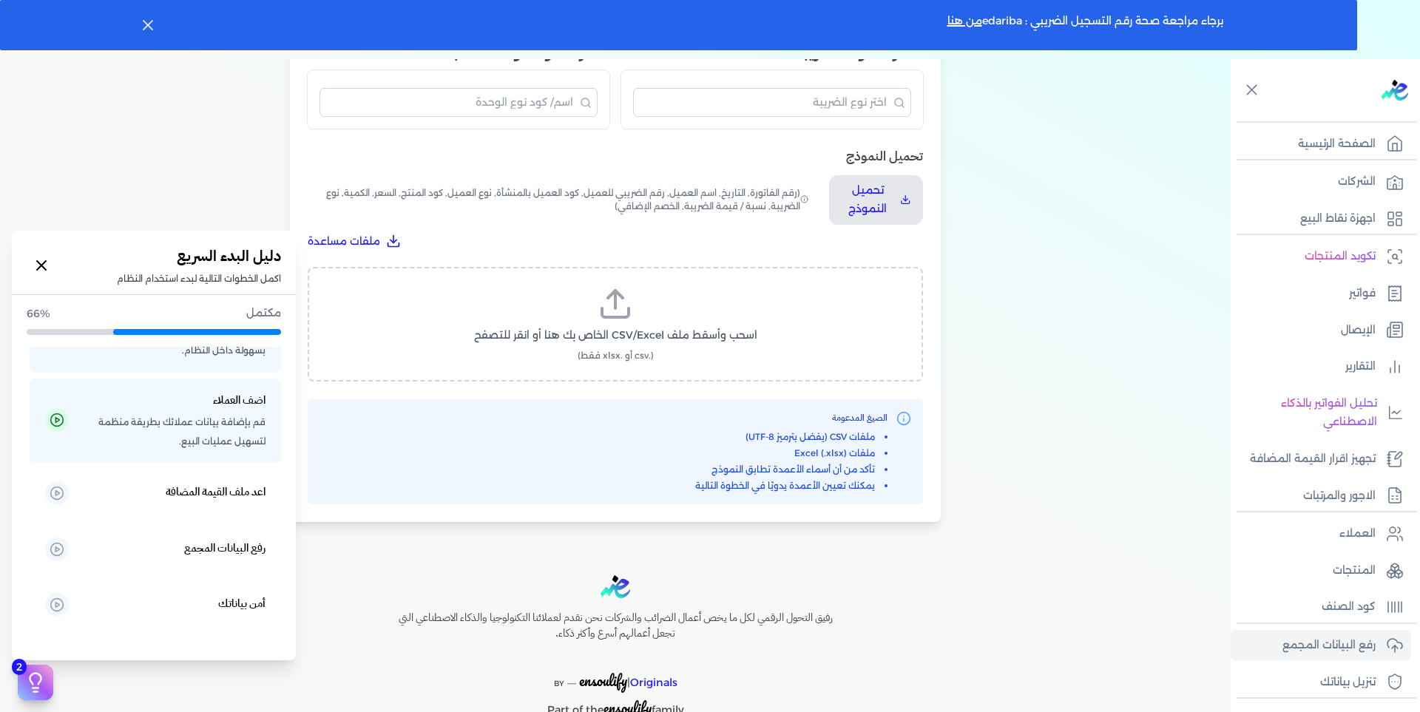
click at [42, 261] on icon at bounding box center [42, 266] width 18 height 18
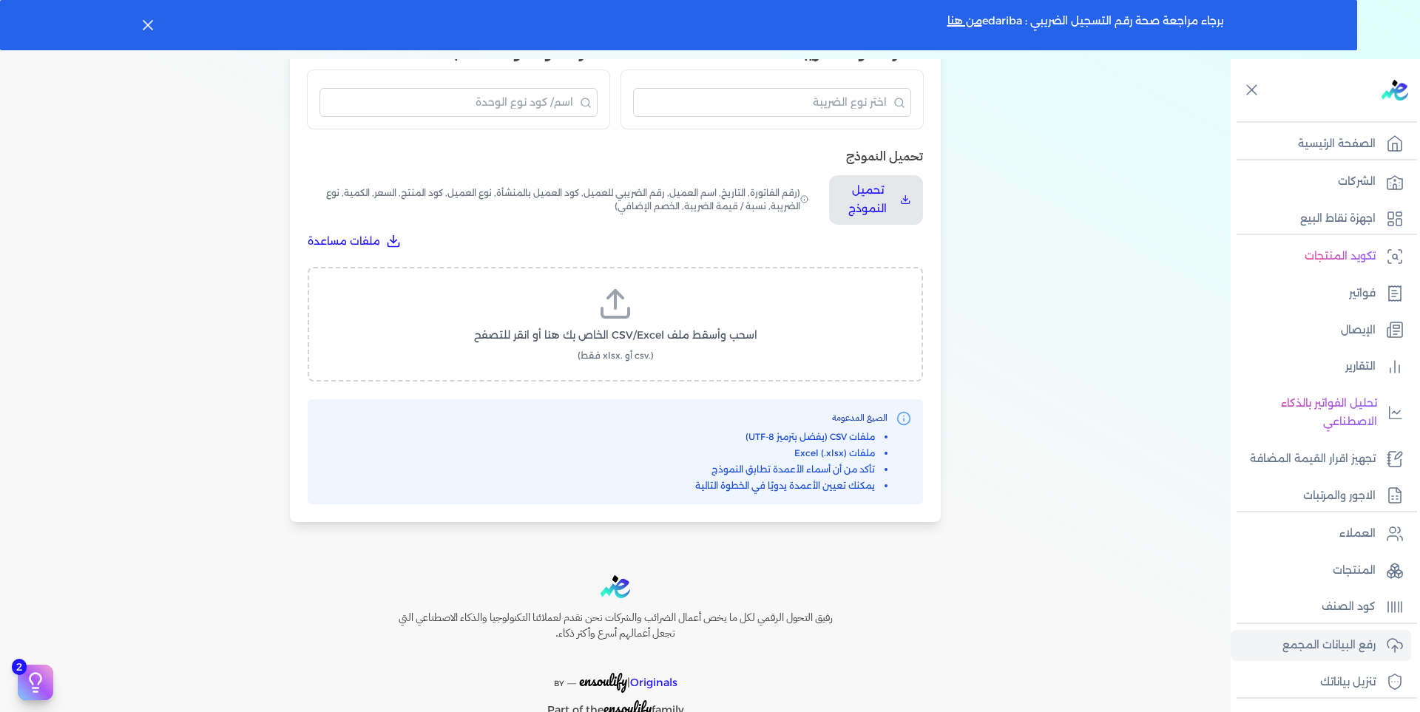
click at [124, 186] on div "اختيار النوع 2 رفع الملف 3 تعيين الأعمدة 4 مراجعة ومعالجة رفع بيانات الفواتير ا…" at bounding box center [615, 115] width 1230 height 859
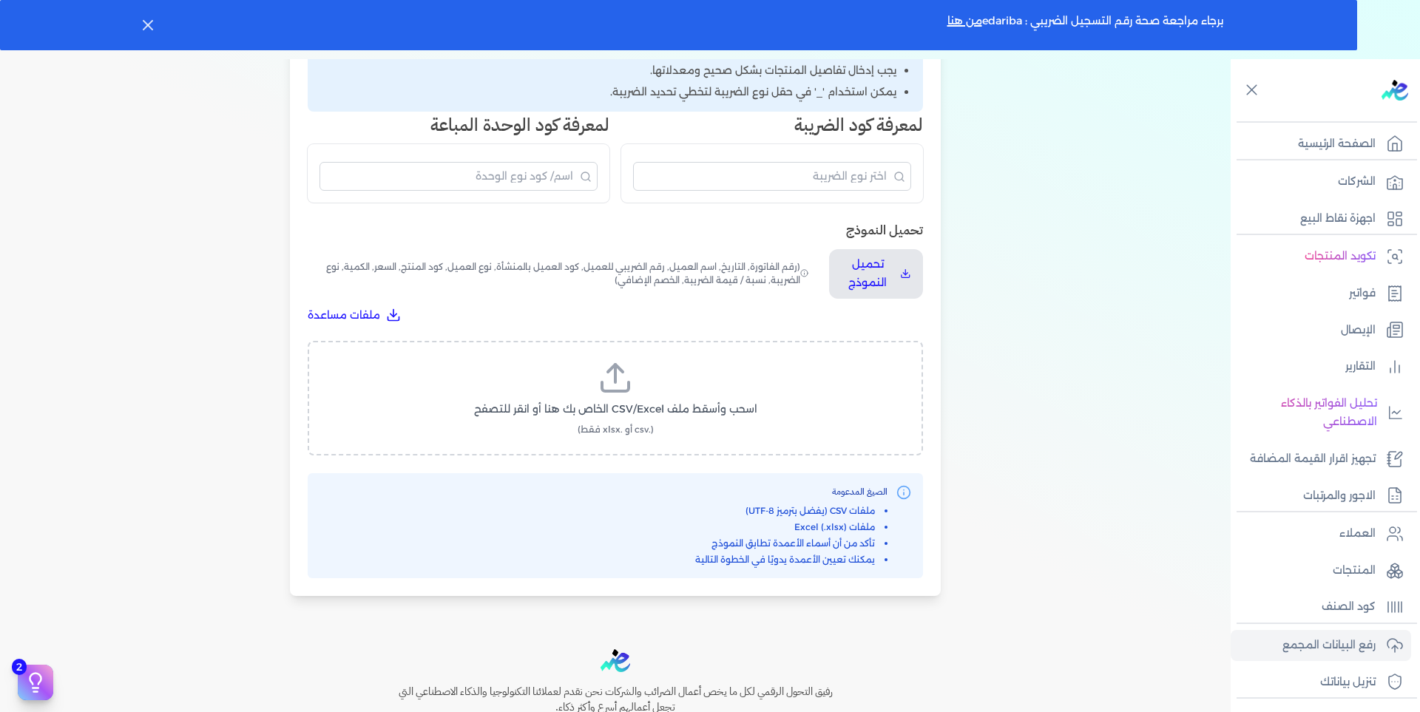
scroll to position [284, 0]
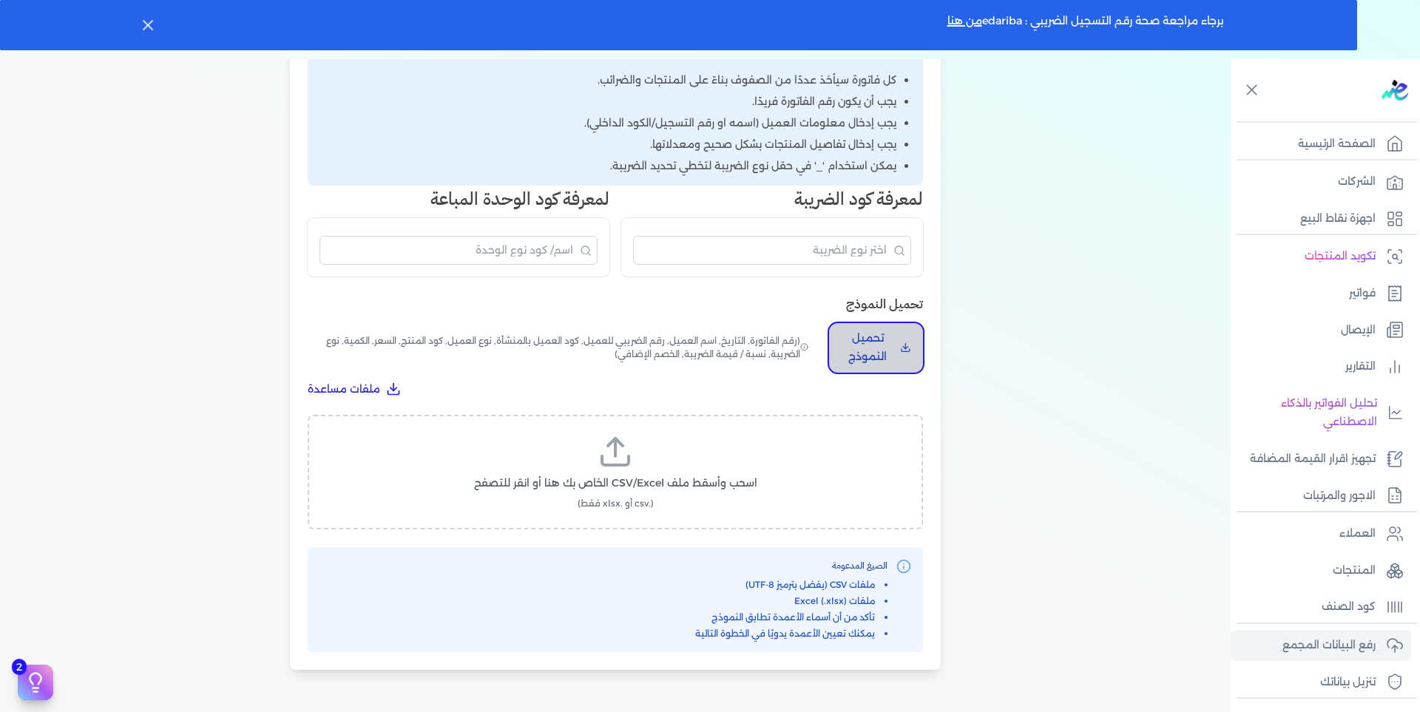
click at [917, 348] on button "تحميل النموذج" at bounding box center [876, 348] width 94 height 50
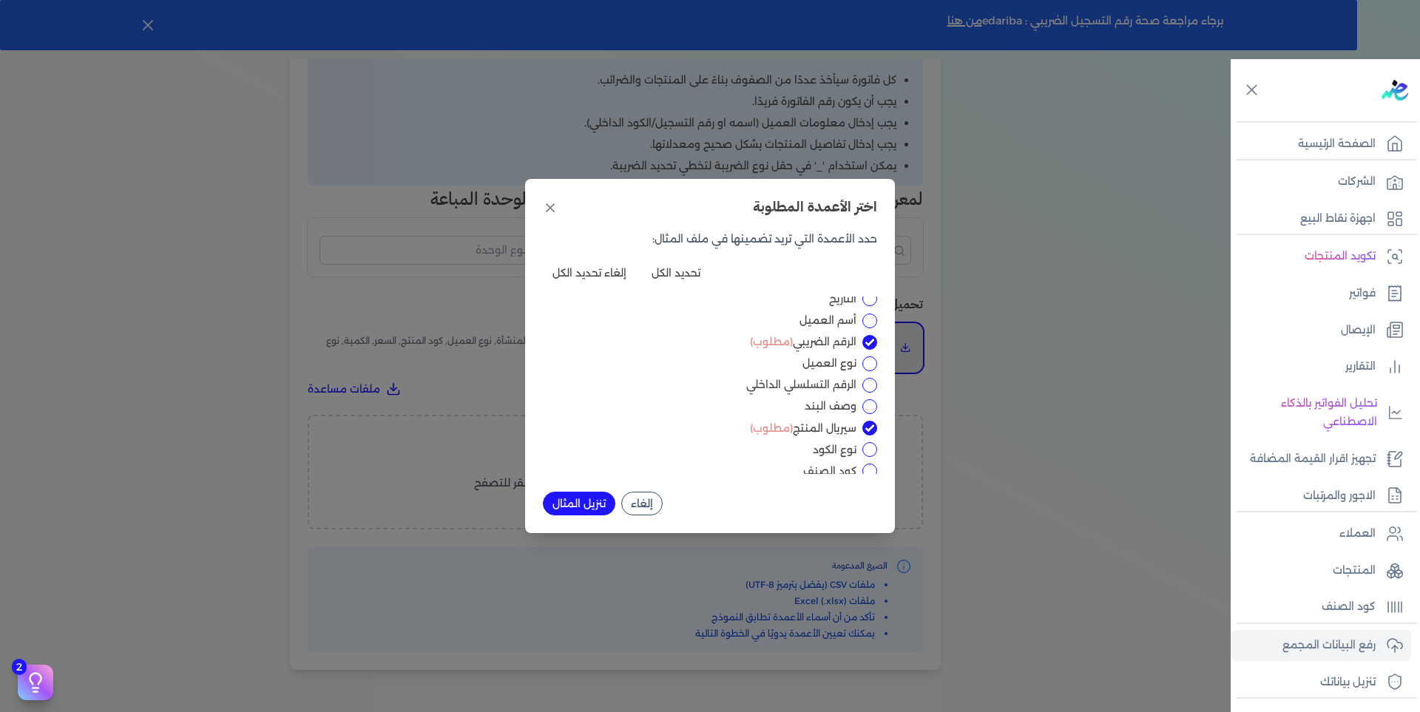
scroll to position [74, 0]
click at [870, 356] on input "الرقم التسلسلي الداخلي" at bounding box center [869, 359] width 15 height 15
checkbox input "true"
click at [869, 389] on input "السعر" at bounding box center [869, 392] width 15 height 15
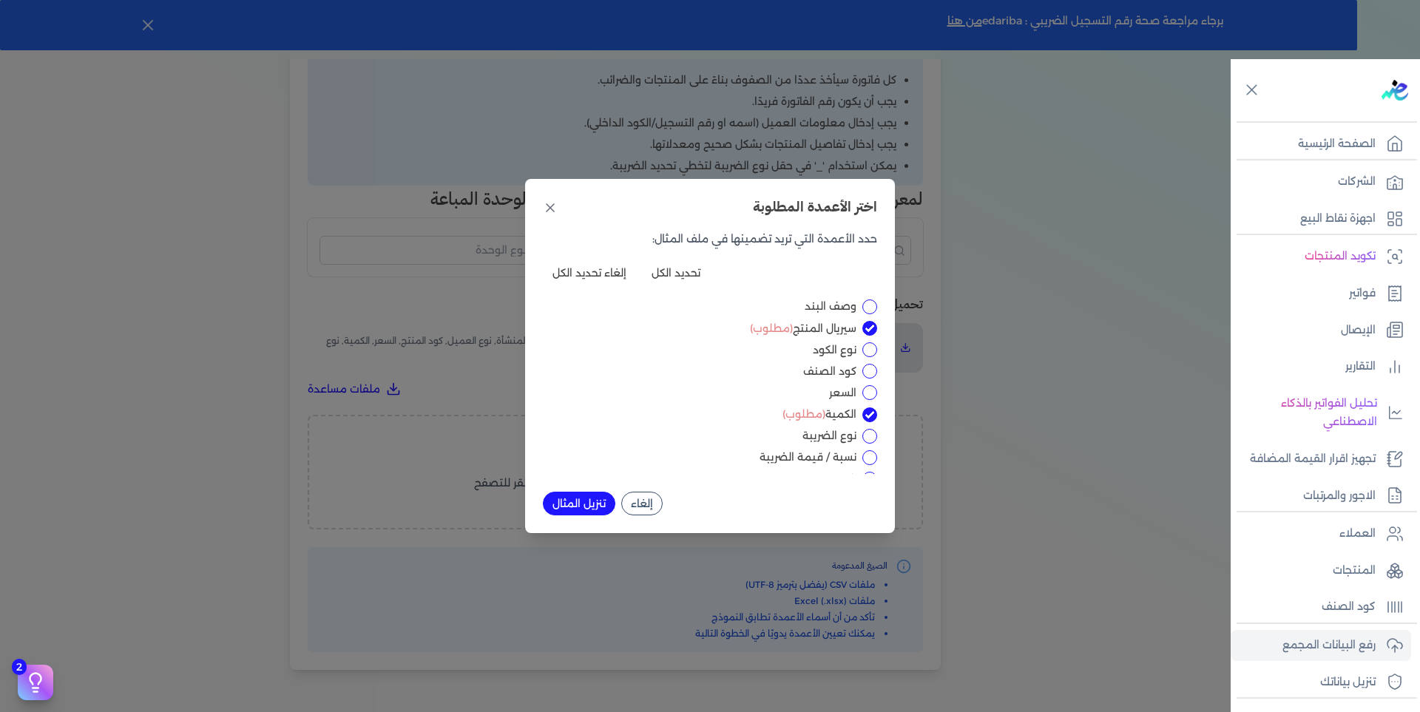
checkbox input "true"
click at [569, 498] on button "تنزيل المثال" at bounding box center [579, 504] width 72 height 24
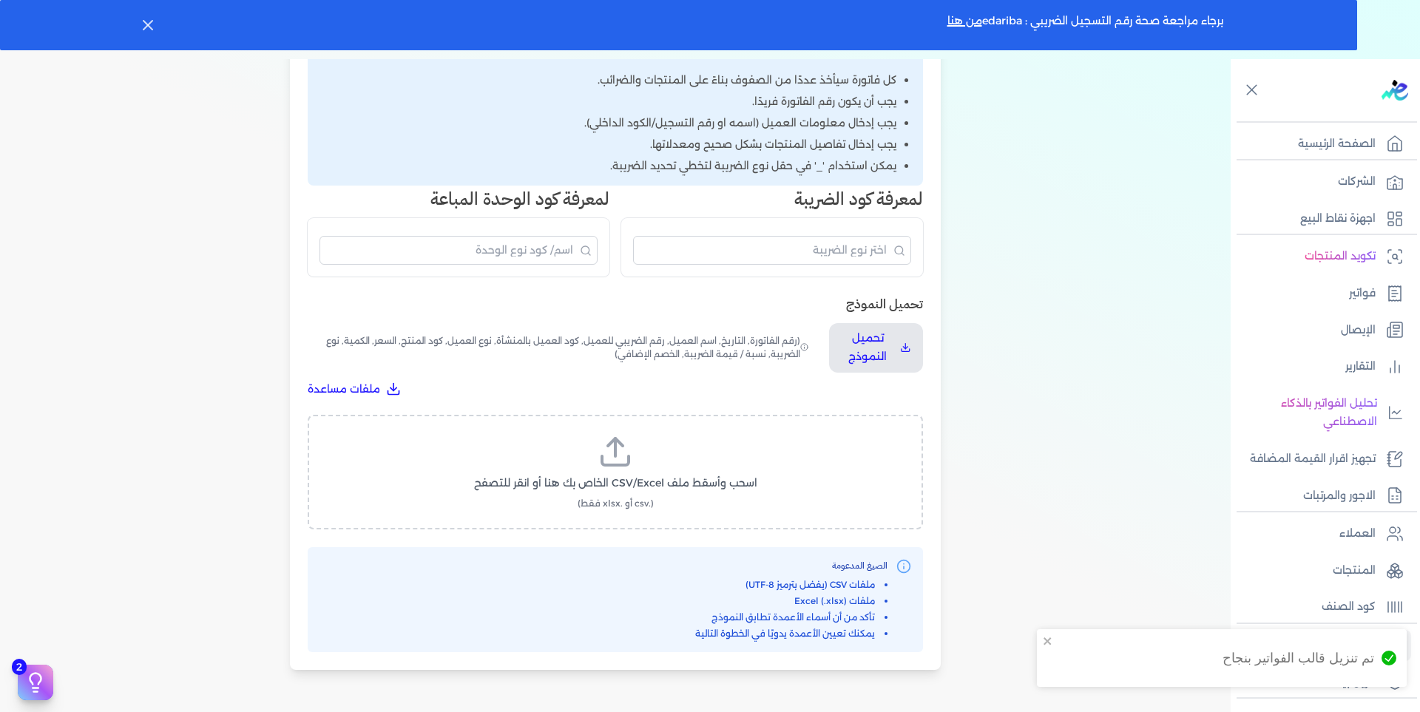
click at [1255, 657] on div "تم تنزيل قالب الفواتير بنجاح" at bounding box center [1298, 657] width 152 height 19
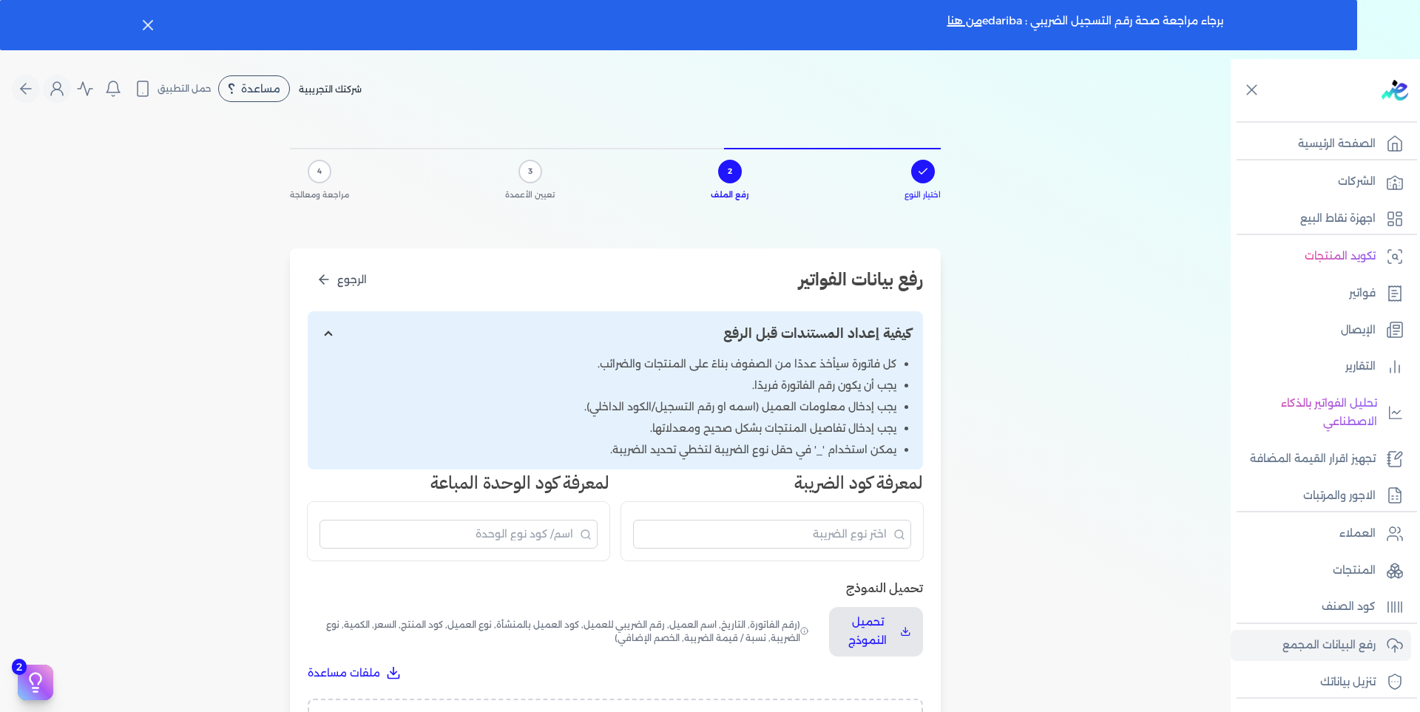
scroll to position [74, 0]
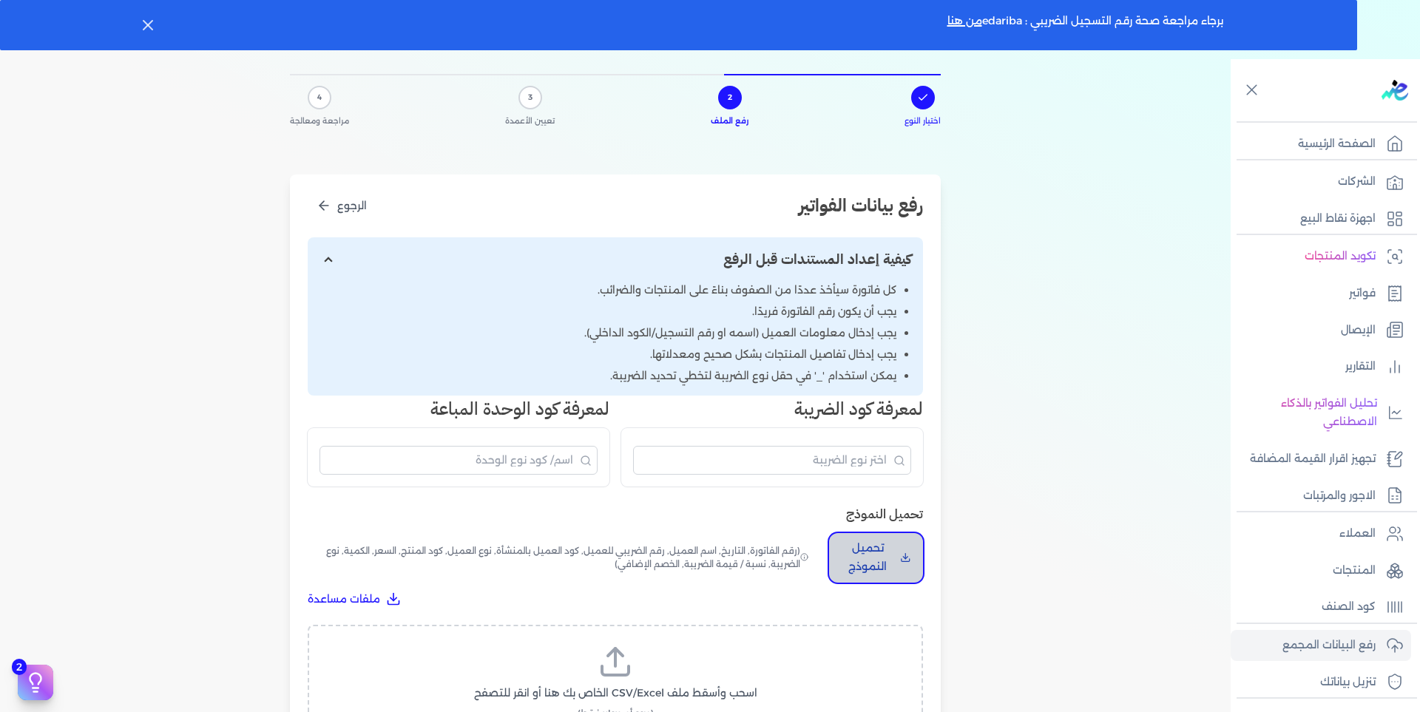
click at [894, 543] on p "تحميل النموذج" at bounding box center [867, 558] width 53 height 38
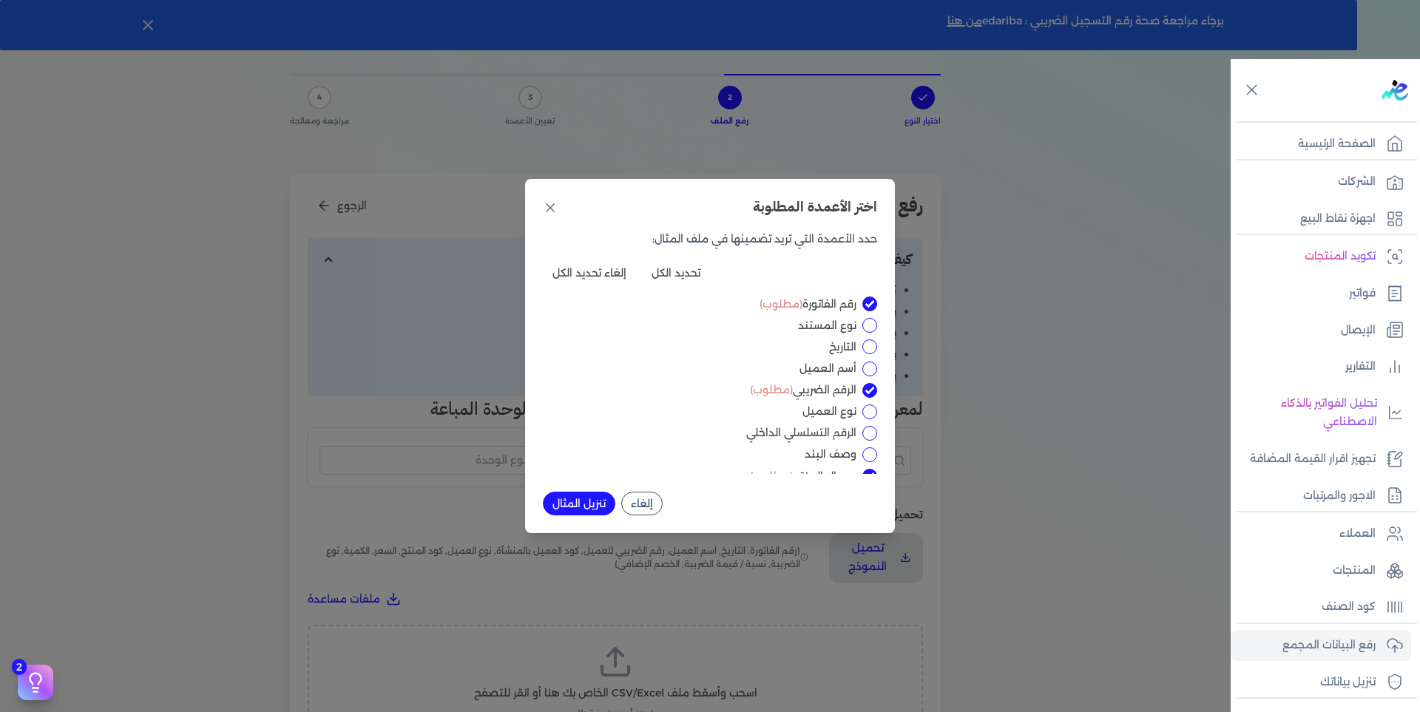
click at [585, 498] on button "تنزيل المثال" at bounding box center [579, 504] width 72 height 24
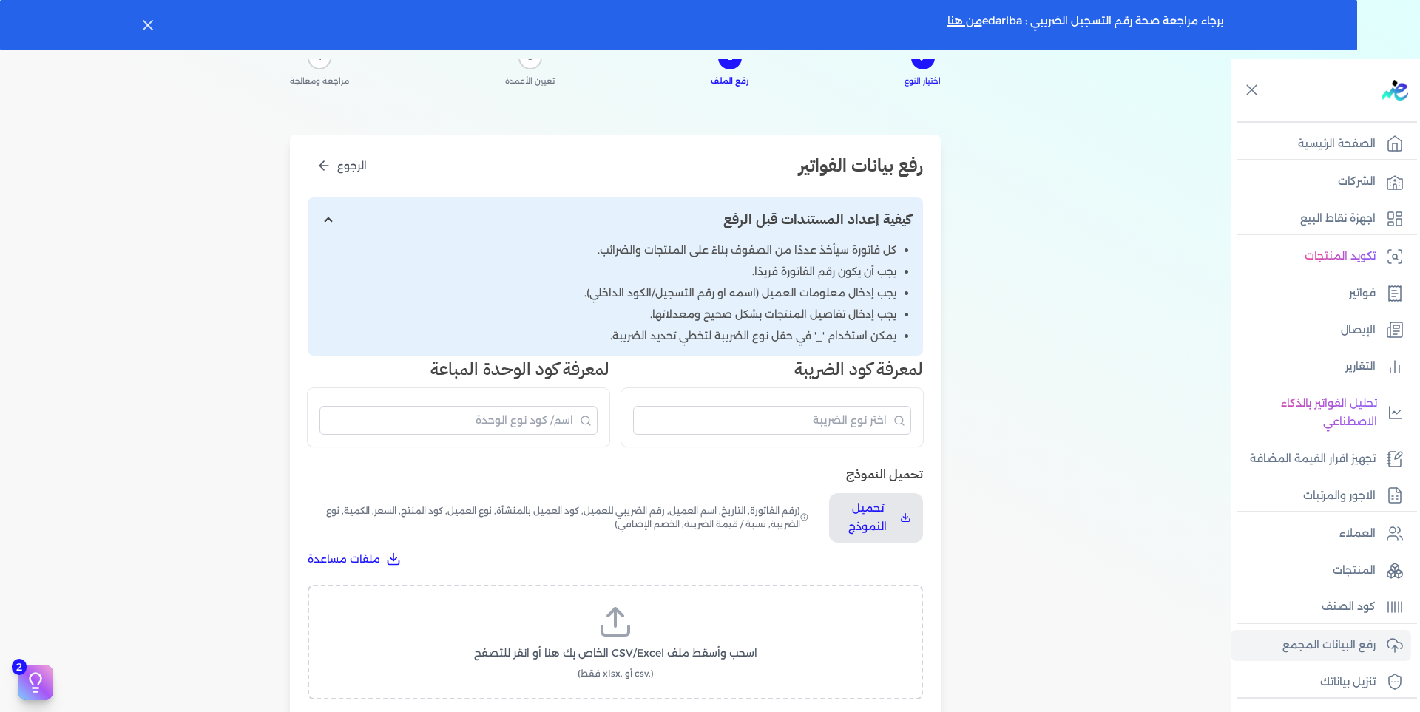
scroll to position [148, 0]
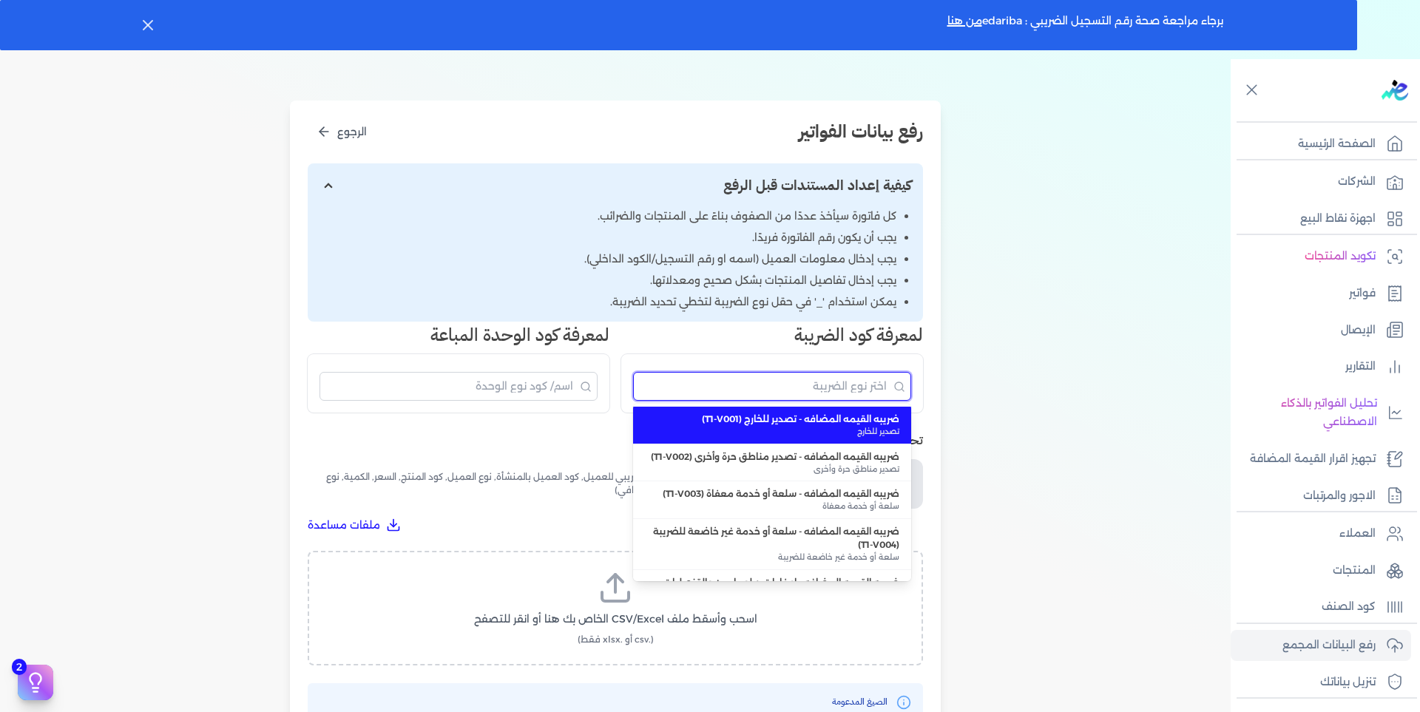
click at [839, 385] on input "البحث" at bounding box center [772, 386] width 278 height 29
click at [1067, 374] on div "اختيار النوع 2 رفع الملف 3 تعيين الأعمدة 4 مراجعة ومعالجة رفع بيانات الفواتير ا…" at bounding box center [615, 399] width 1230 height 859
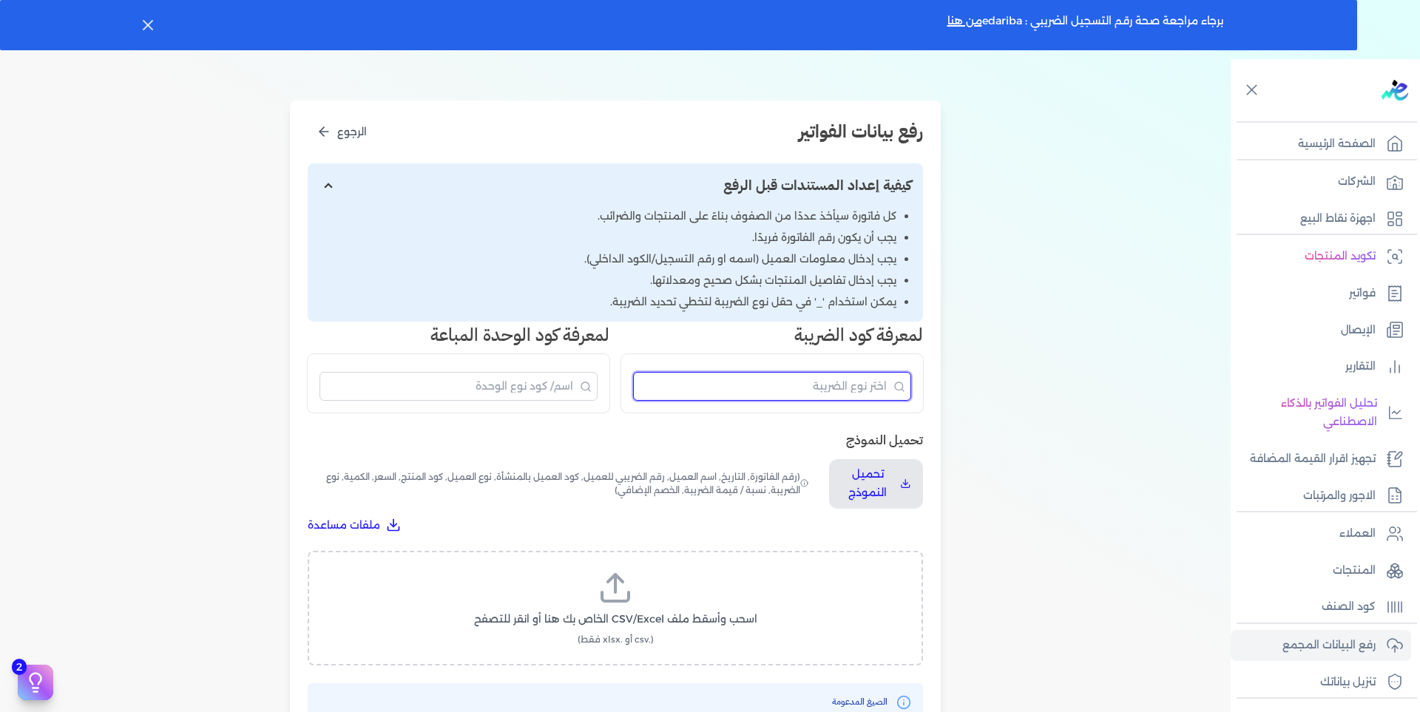
click at [875, 382] on input "البحث" at bounding box center [772, 386] width 278 height 29
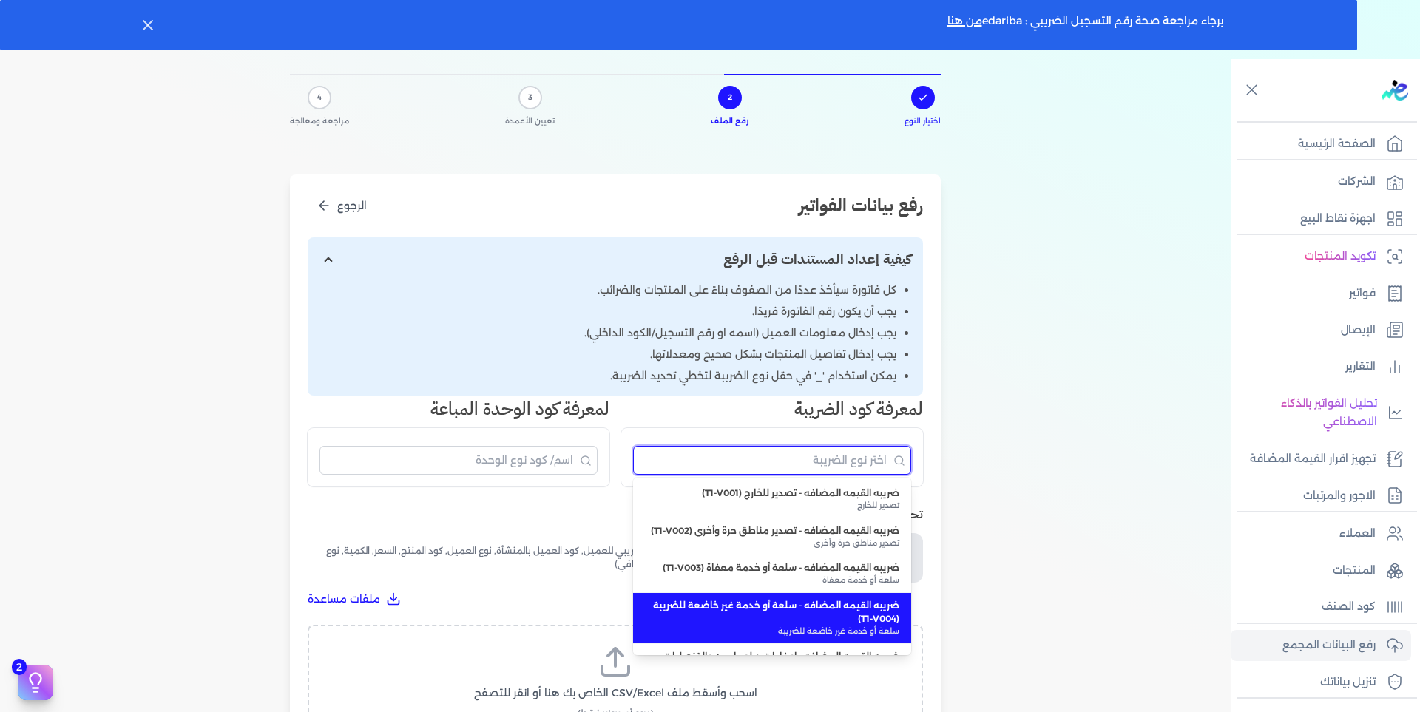
scroll to position [74, 0]
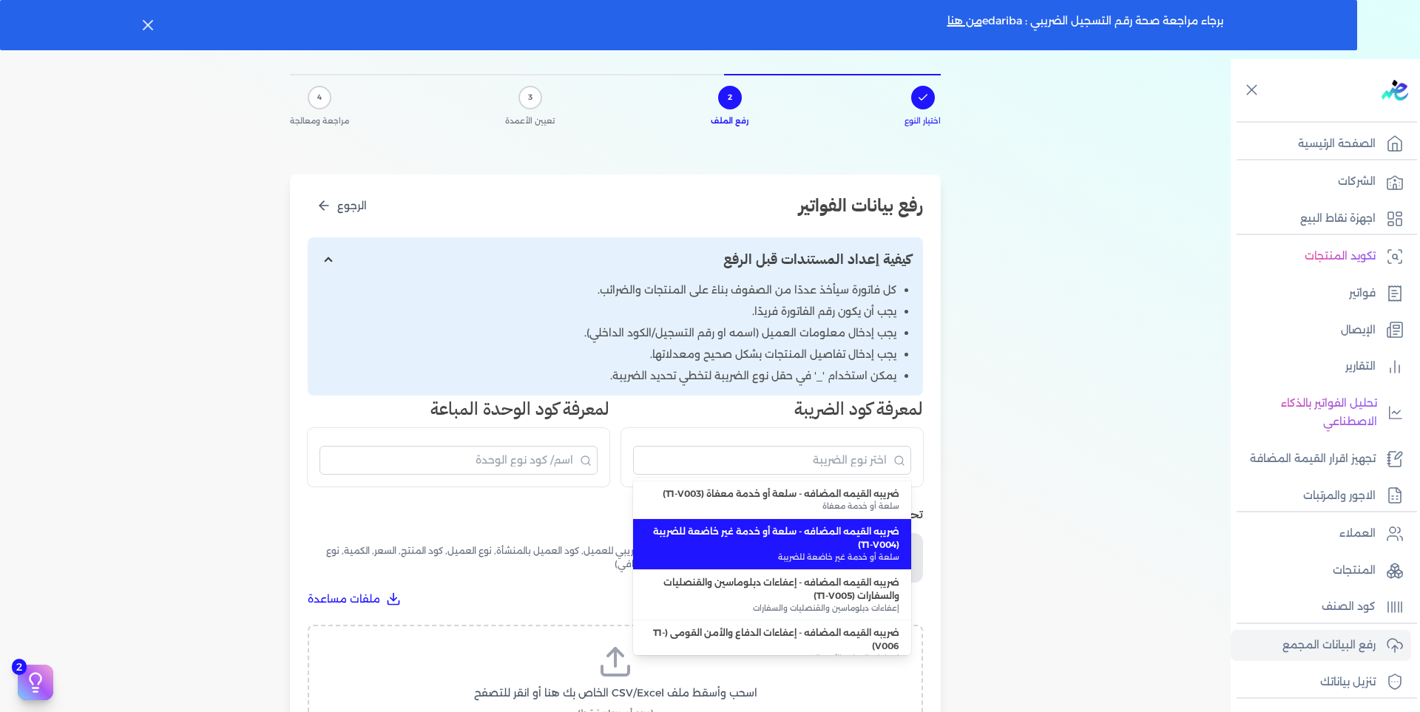
click at [849, 552] on span "ضريبه القيمه المضافه - سلعة أو خدمة غير خاضعة للضريبة (T1-V004)" at bounding box center [772, 538] width 254 height 27
type input "ضريبه القيمه المضافه - سلعة أو خدمة غير خاضعة للضريبة (T1-V004)"
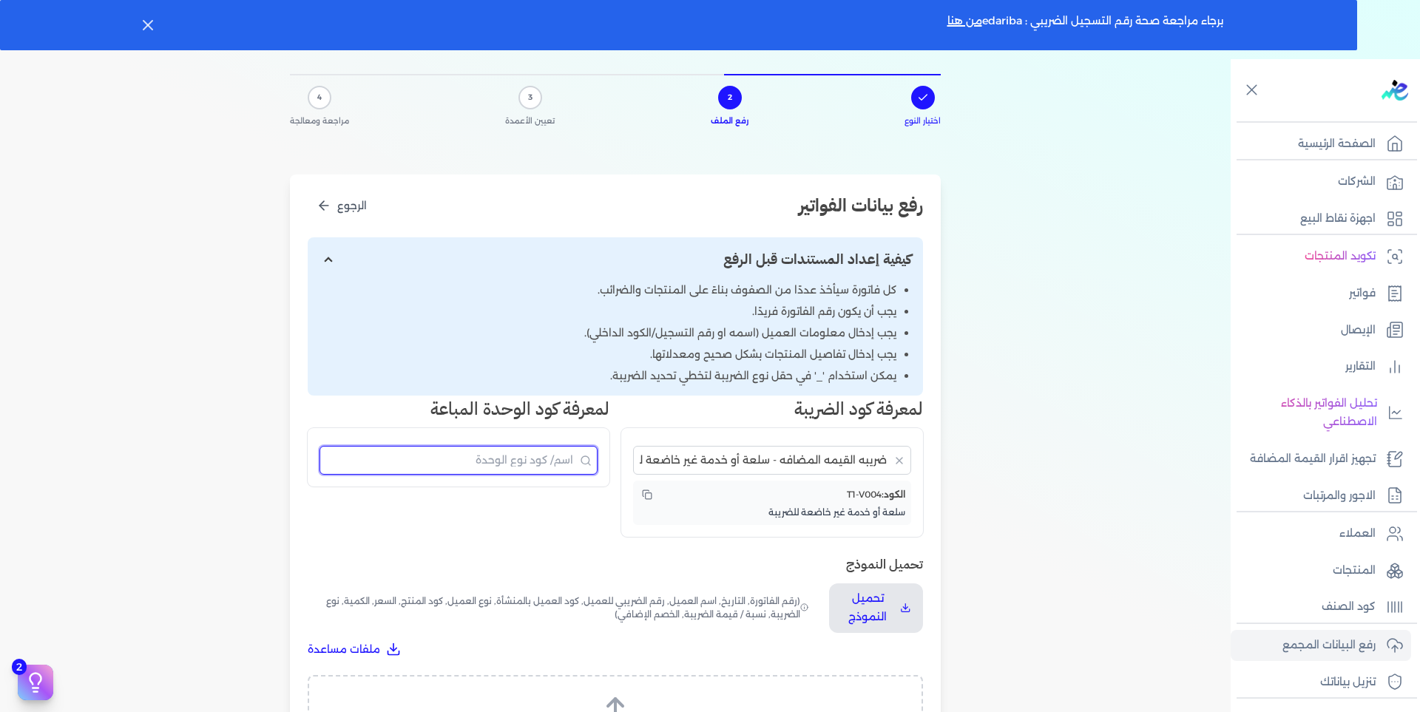
click at [550, 455] on input "البحث" at bounding box center [458, 460] width 278 height 29
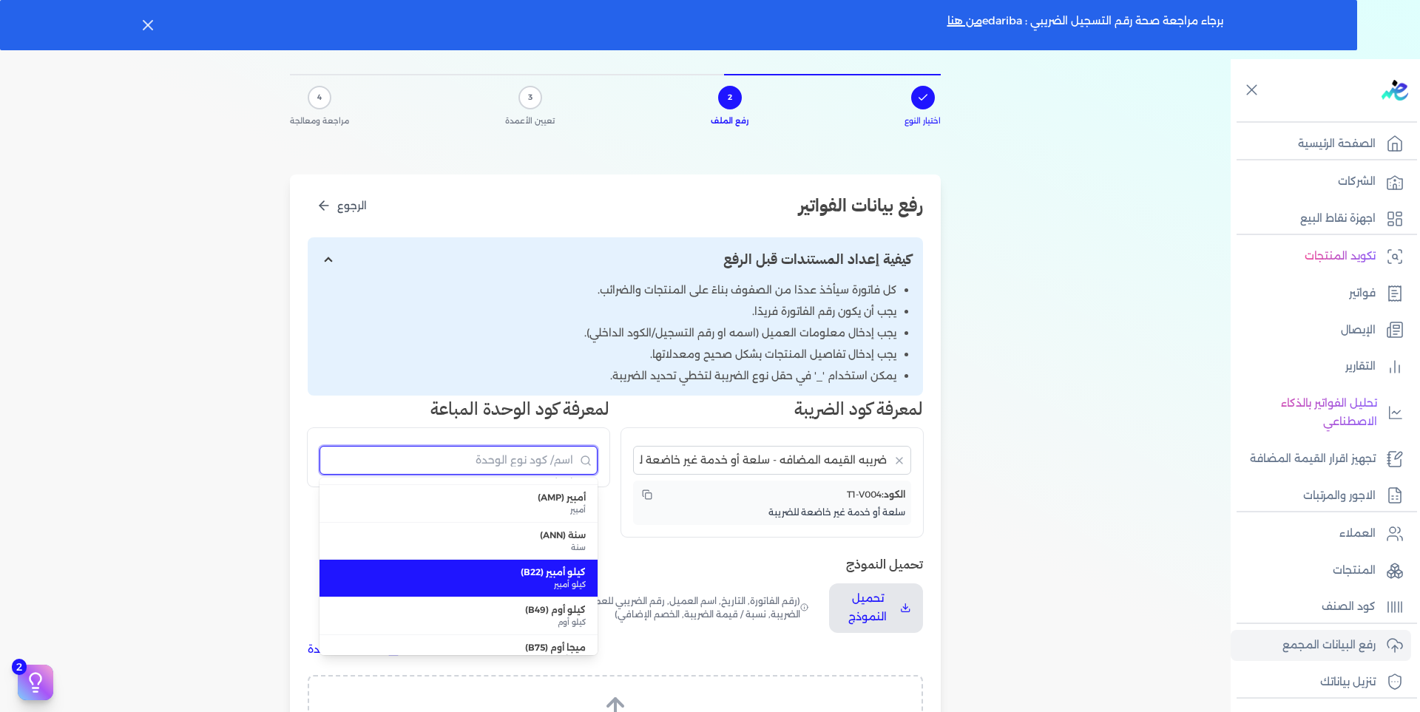
scroll to position [202, 0]
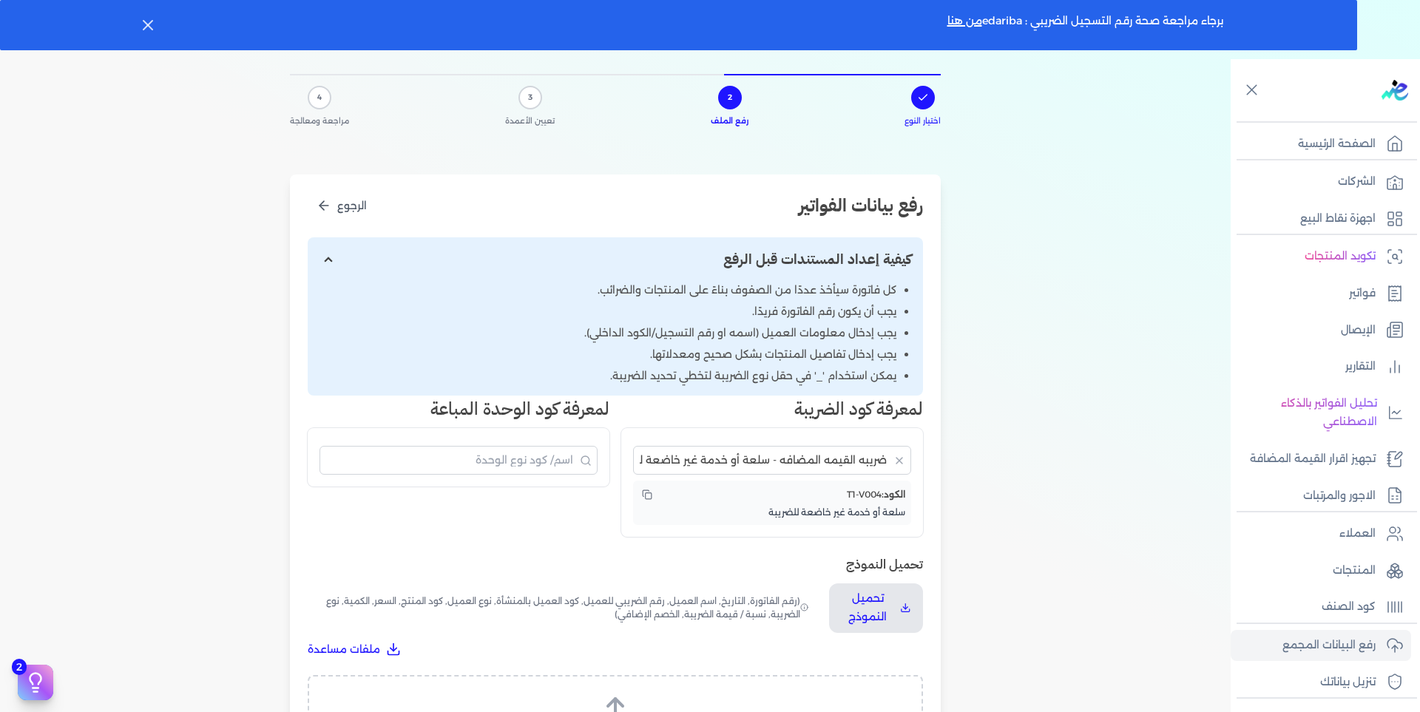
click at [1072, 159] on div "اختيار النوع 2 رفع الملف 3 تعيين الأعمدة 4 مراجعة ومعالجة رفع بيانات الفواتير ا…" at bounding box center [615, 498] width 1230 height 909
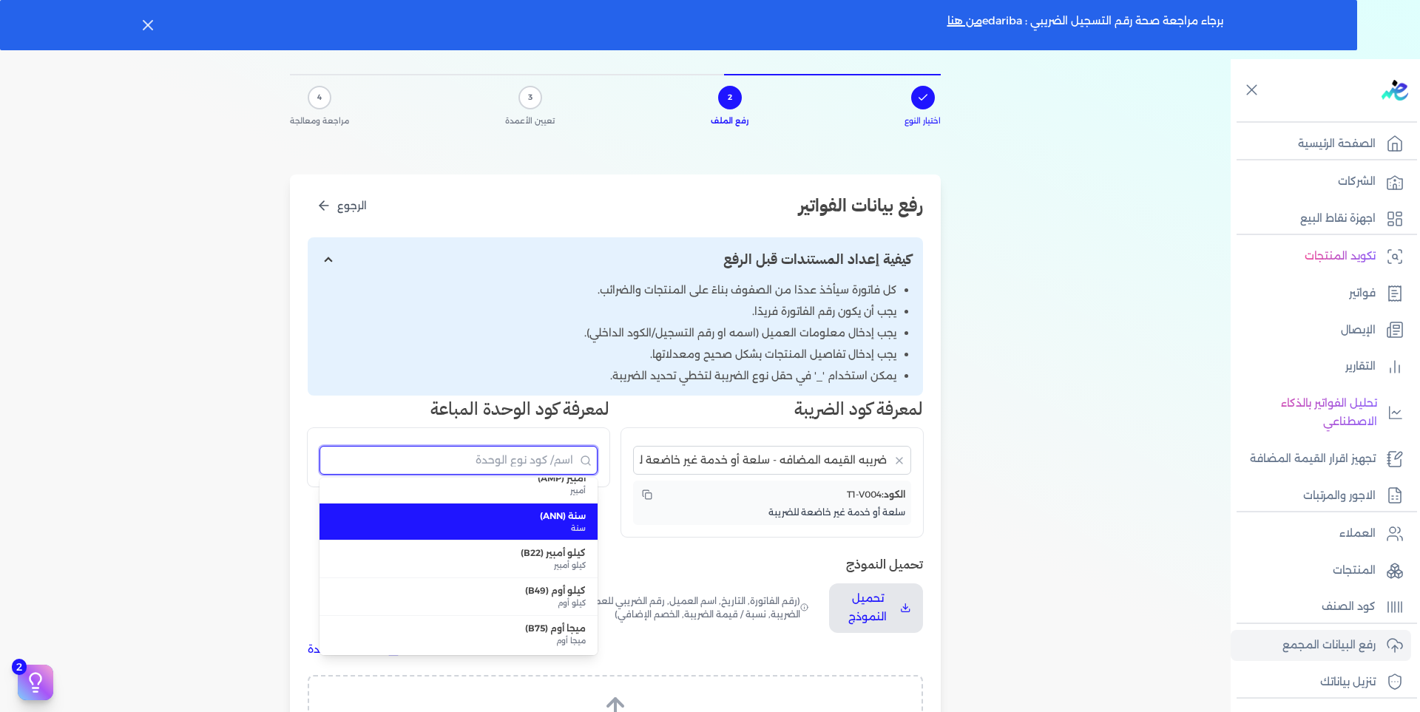
click at [577, 464] on input "البحث" at bounding box center [458, 460] width 278 height 29
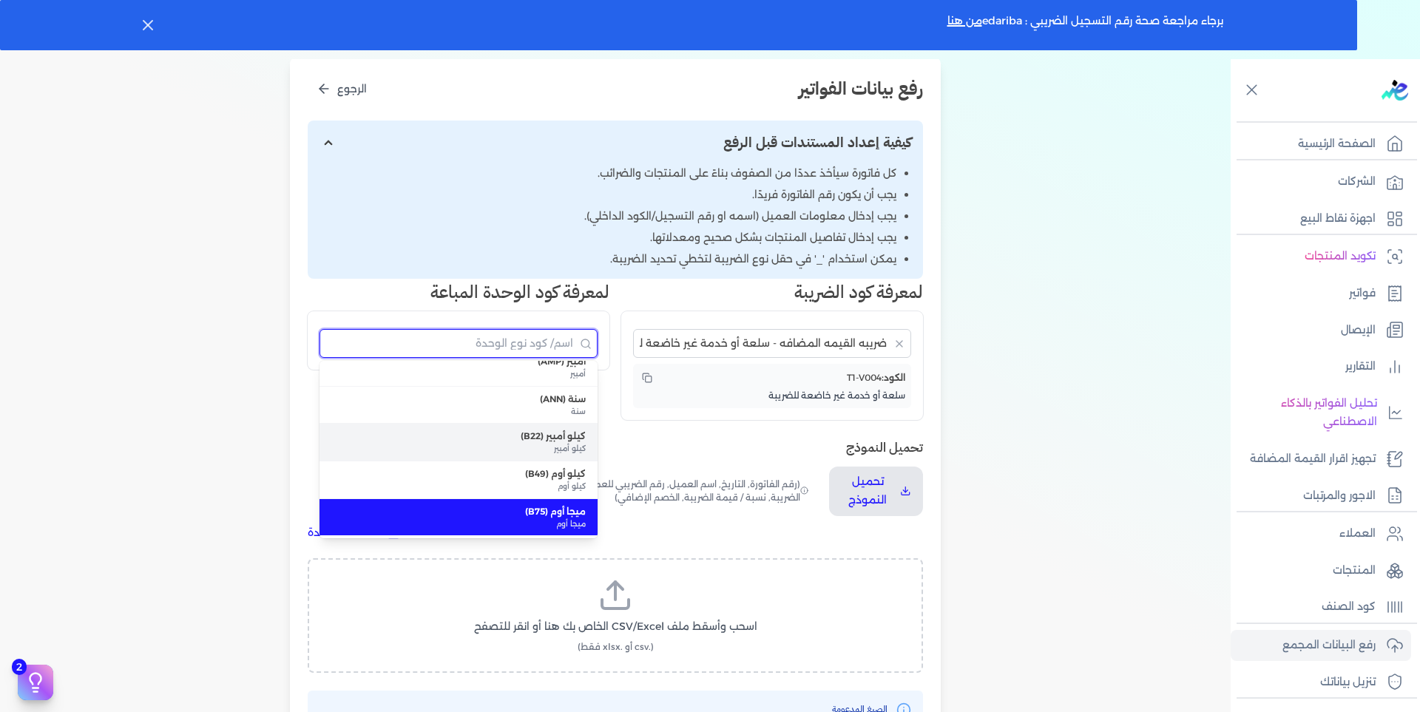
scroll to position [148, 0]
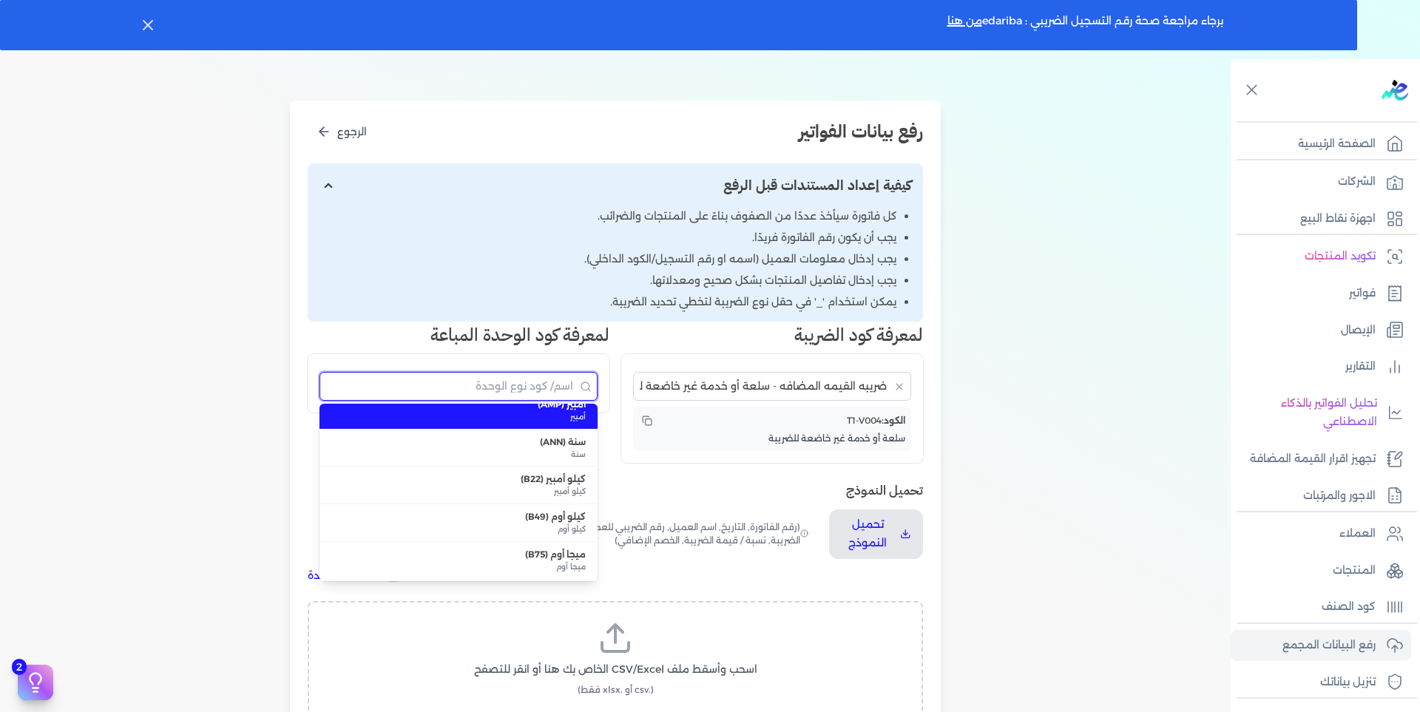
click at [514, 384] on input "البحث" at bounding box center [458, 386] width 278 height 29
click at [230, 409] on div "اختيار النوع 2 رفع الملف 3 تعيين الأعمدة 4 مراجعة ومعالجة رفع بيانات الفواتير ا…" at bounding box center [615, 424] width 1230 height 909
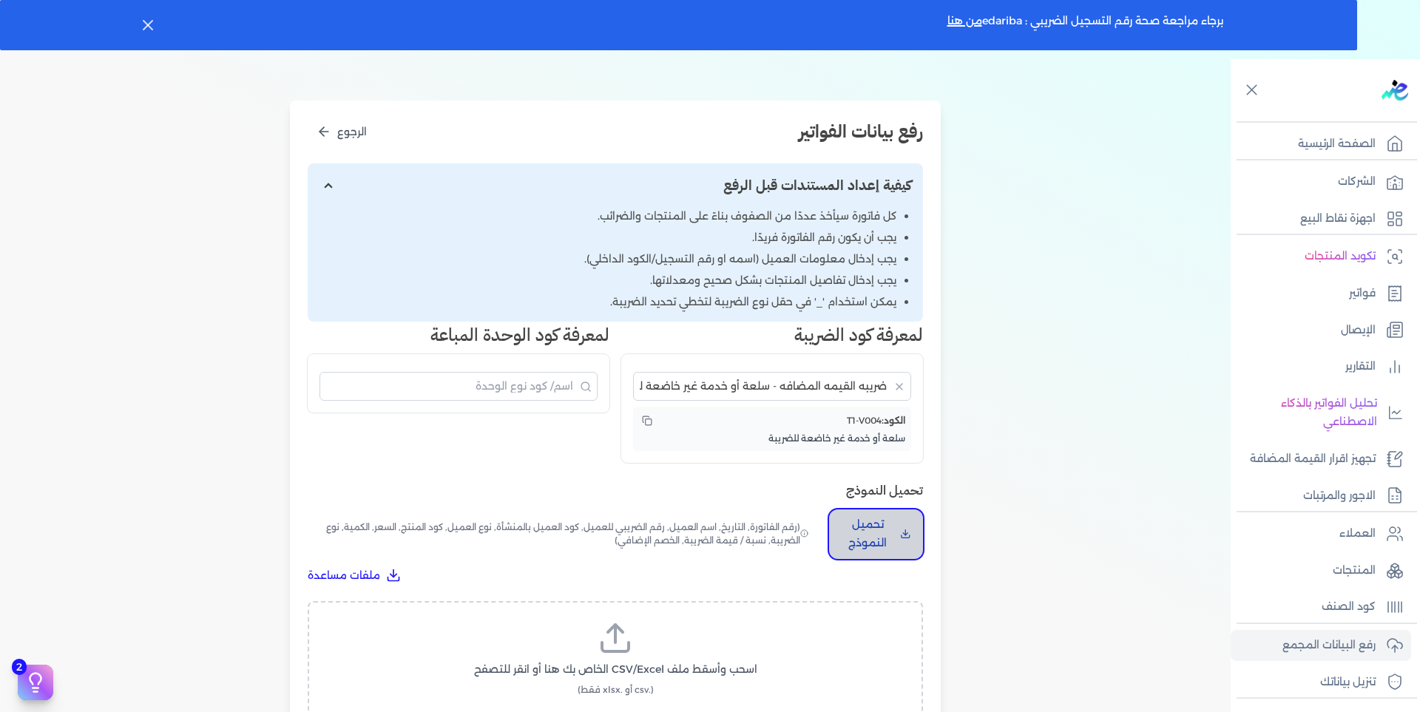
click at [902, 535] on button "تحميل النموذج" at bounding box center [876, 534] width 94 height 50
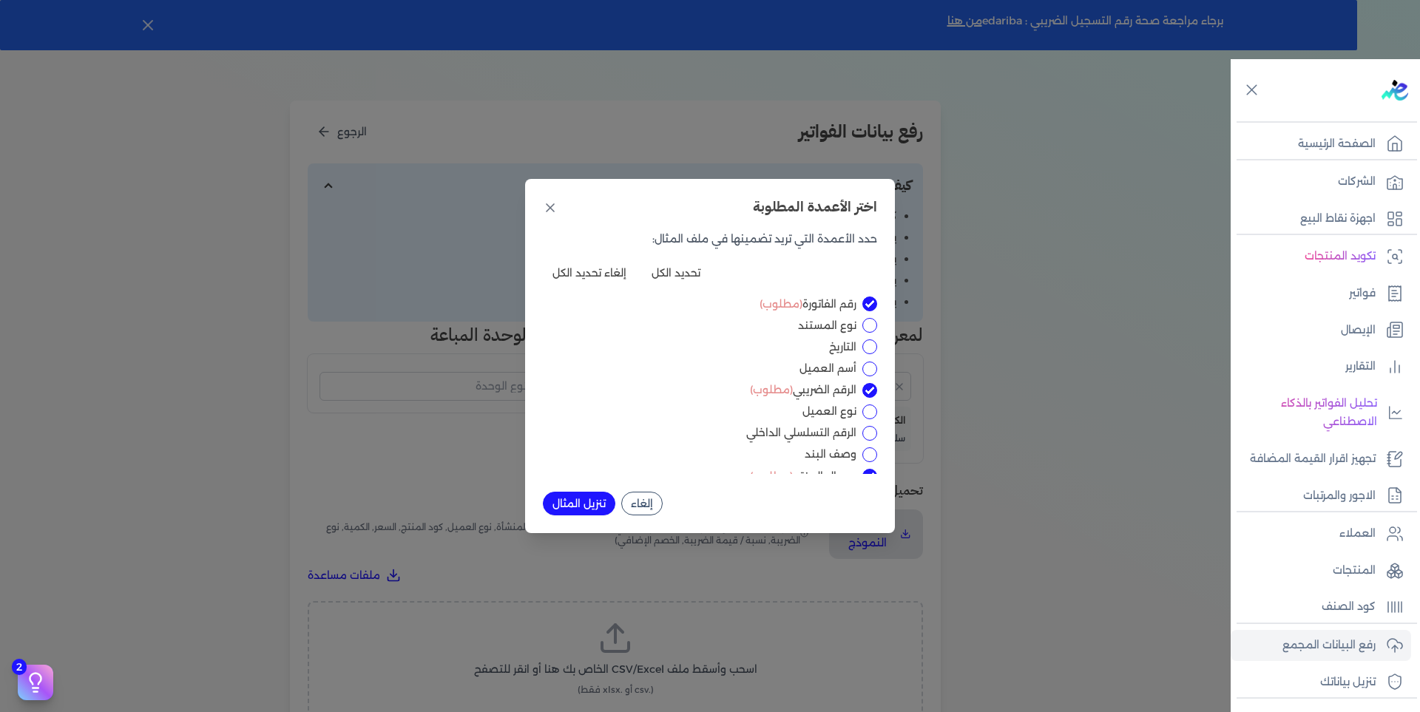
click at [869, 431] on input "الرقم التسلسلي الداخلي" at bounding box center [869, 433] width 15 height 15
checkbox input "true"
click at [867, 463] on input "السعر" at bounding box center [869, 466] width 15 height 15
checkbox input "true"
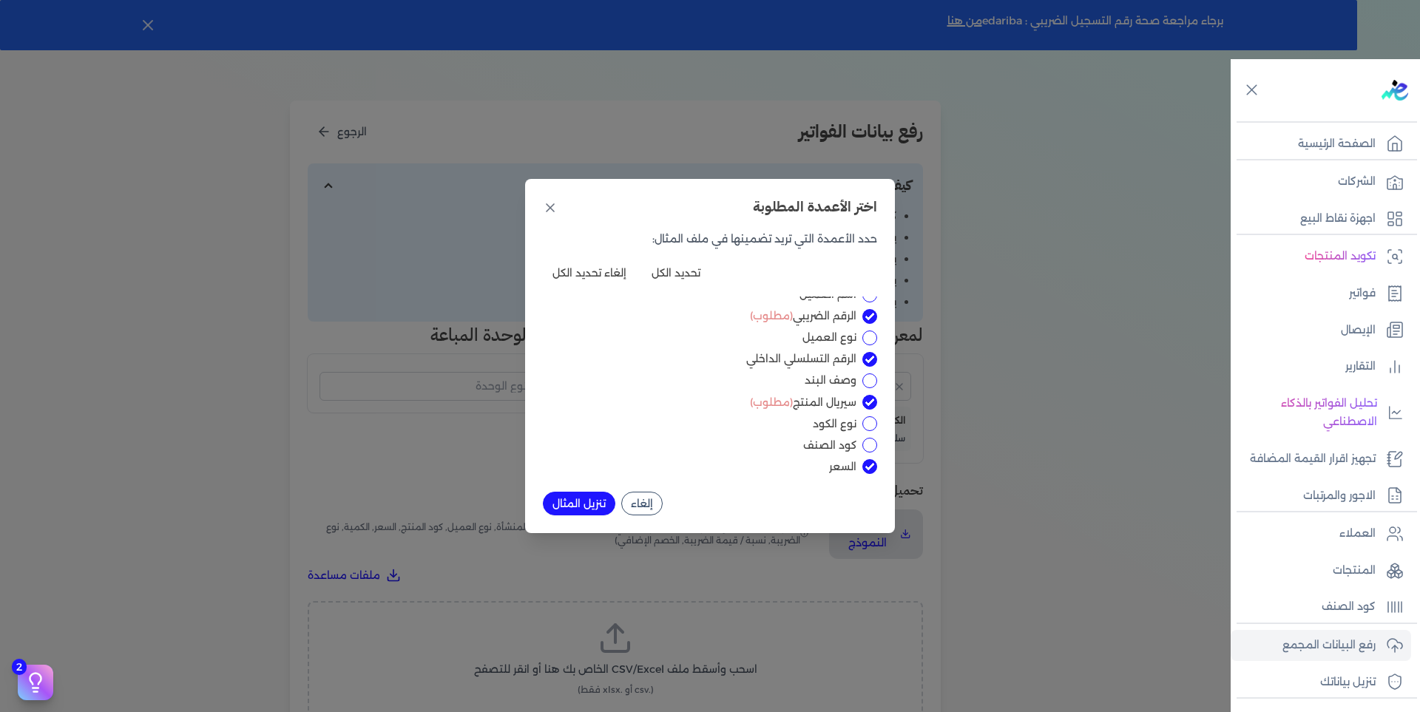
click at [575, 505] on button "تنزيل المثال" at bounding box center [579, 504] width 72 height 24
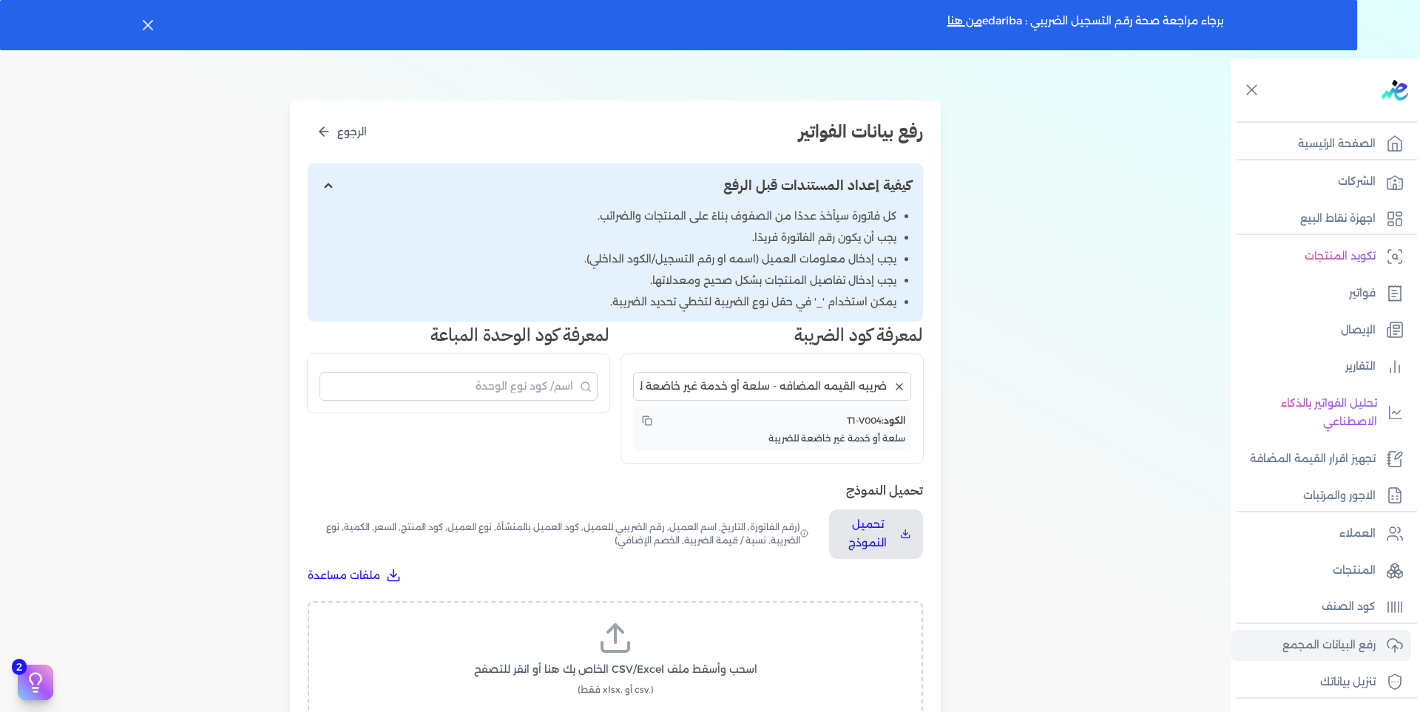
click at [900, 385] on icon "مسح البحث" at bounding box center [899, 387] width 12 height 12
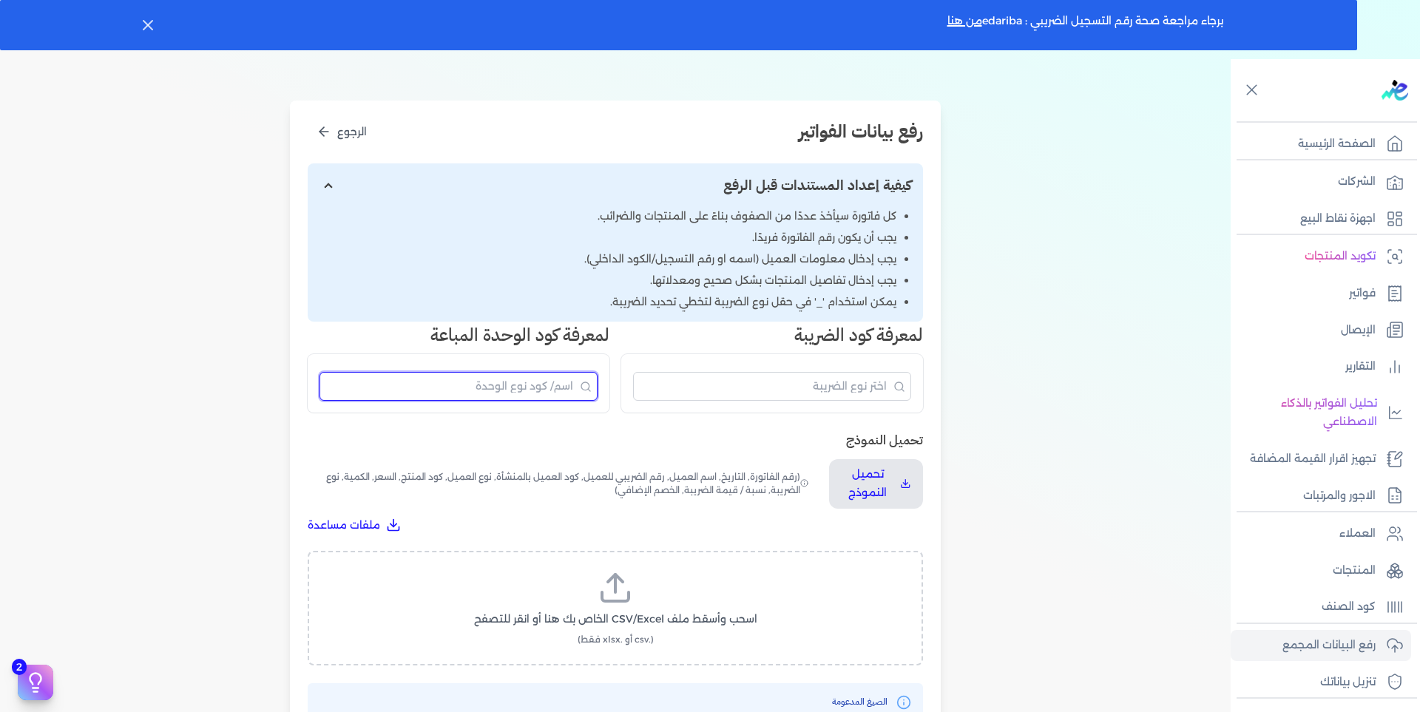
click at [580, 390] on input "البحث" at bounding box center [458, 386] width 278 height 29
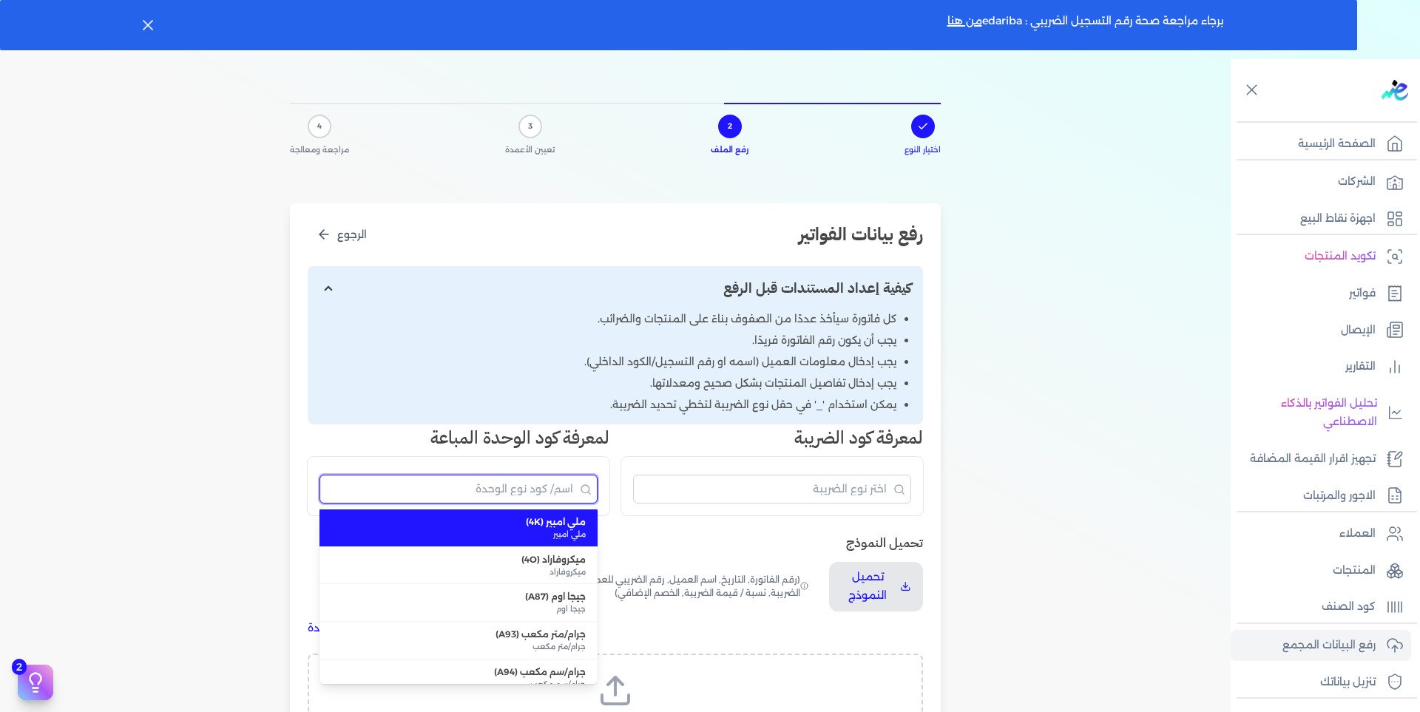
scroll to position [0, 0]
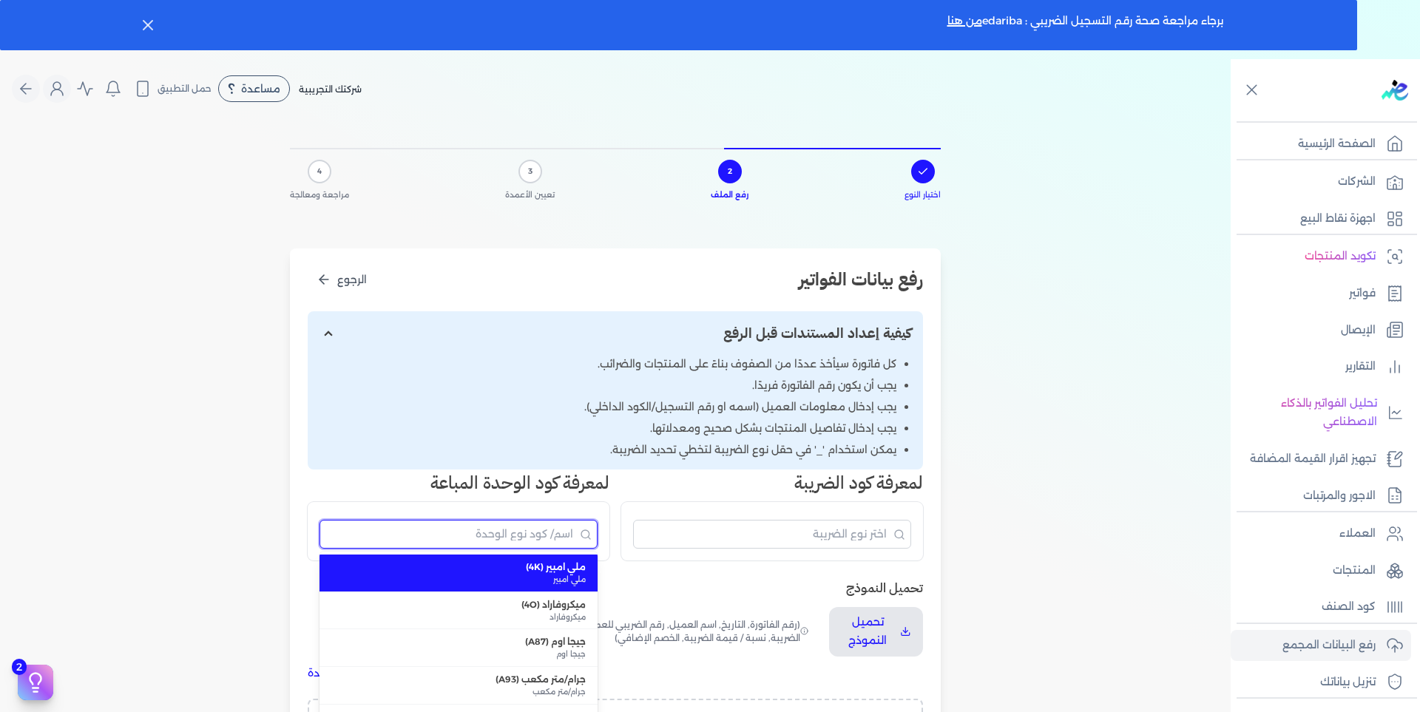
click at [521, 529] on input "البحث" at bounding box center [458, 534] width 278 height 29
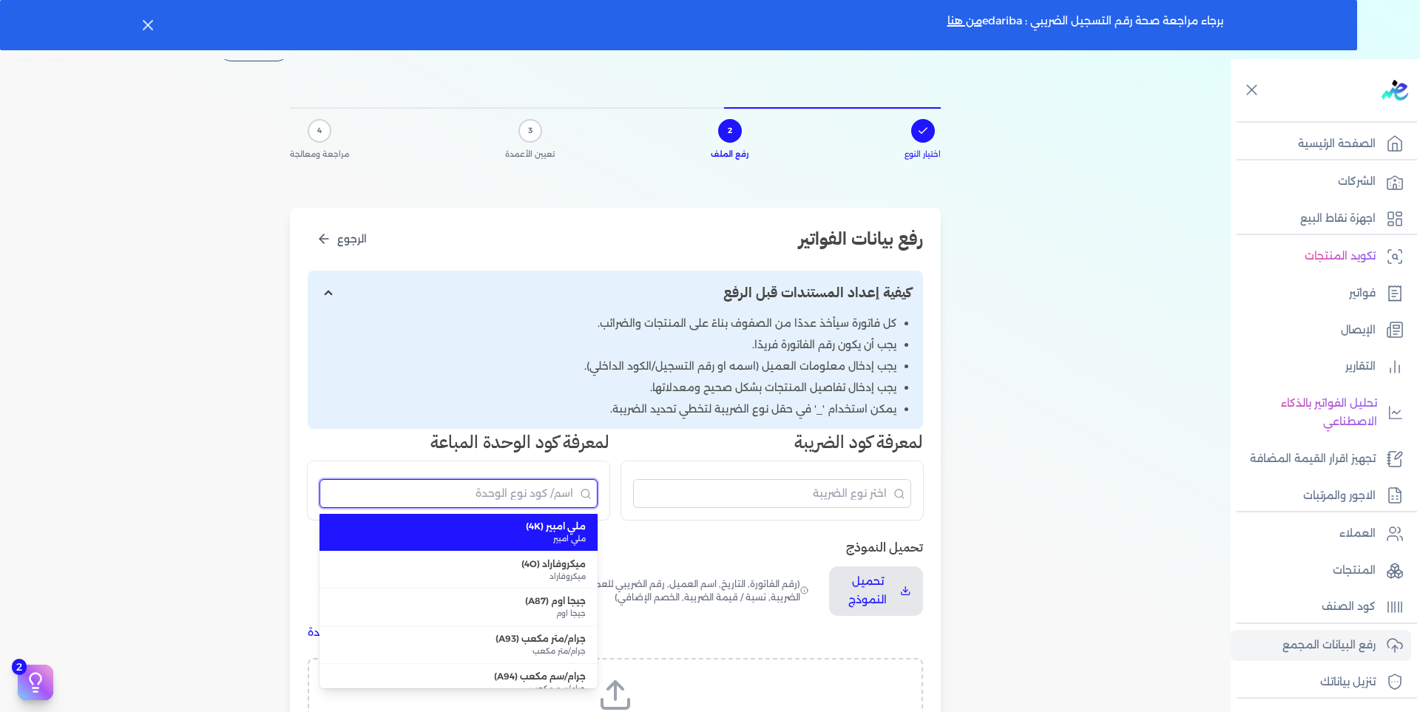
scroll to position [74, 0]
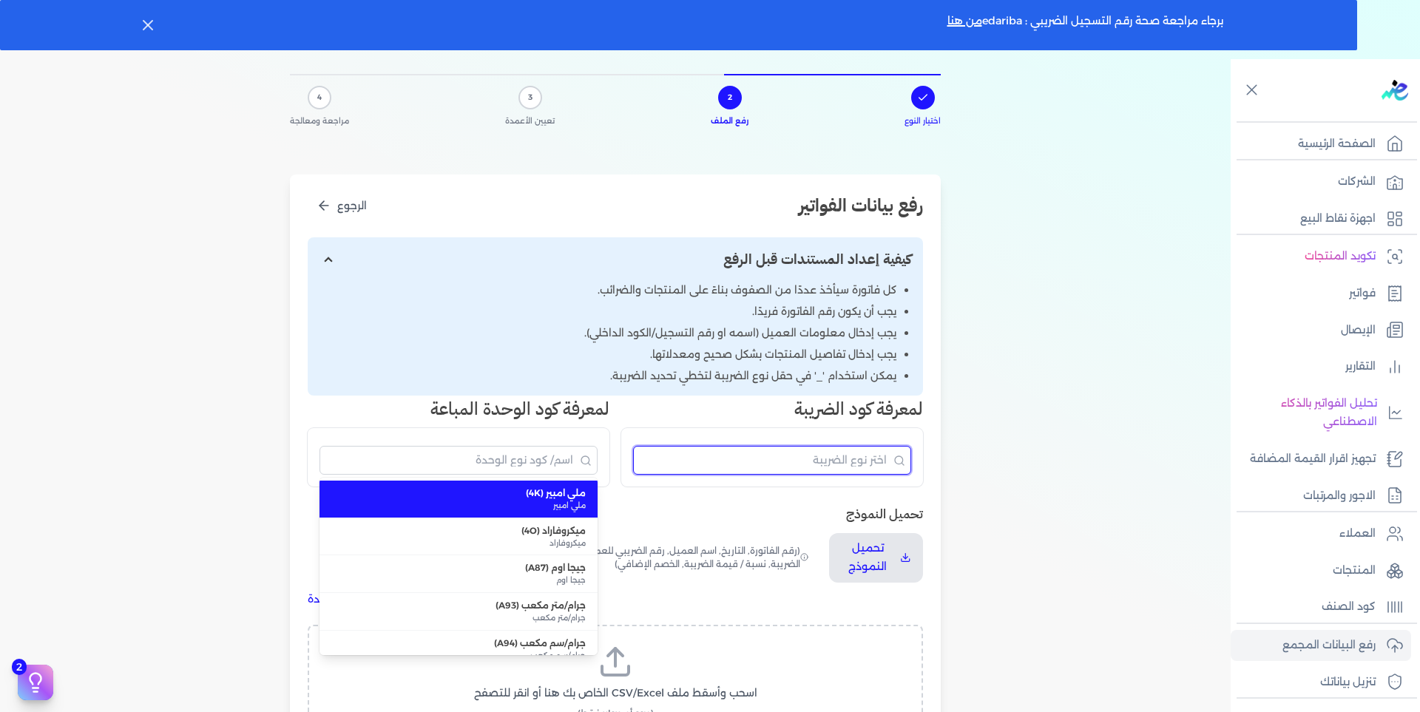
click at [730, 455] on input "البحث" at bounding box center [772, 460] width 278 height 29
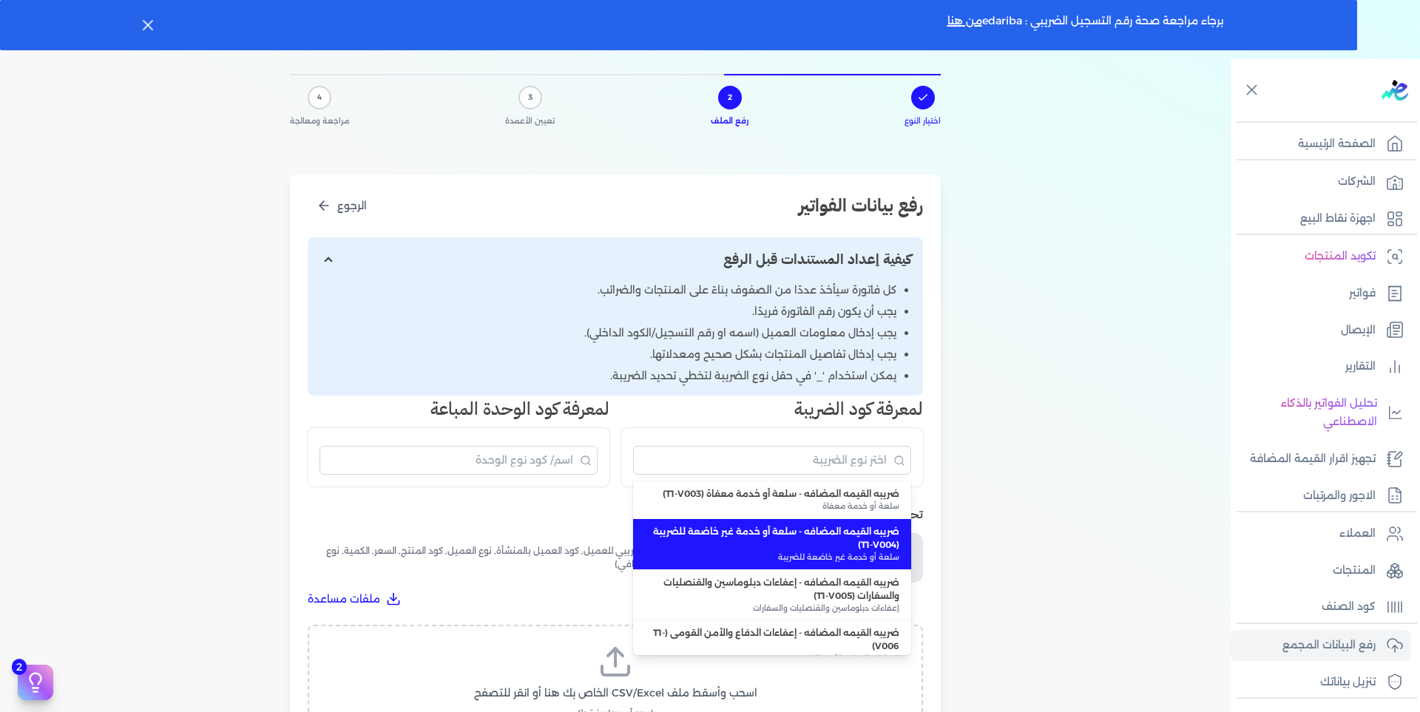
click at [1048, 447] on div "اختيار النوع 2 رفع الملف 3 تعيين الأعمدة 4 مراجعة ومعالجة رفع بيانات الفواتير ا…" at bounding box center [615, 473] width 1230 height 859
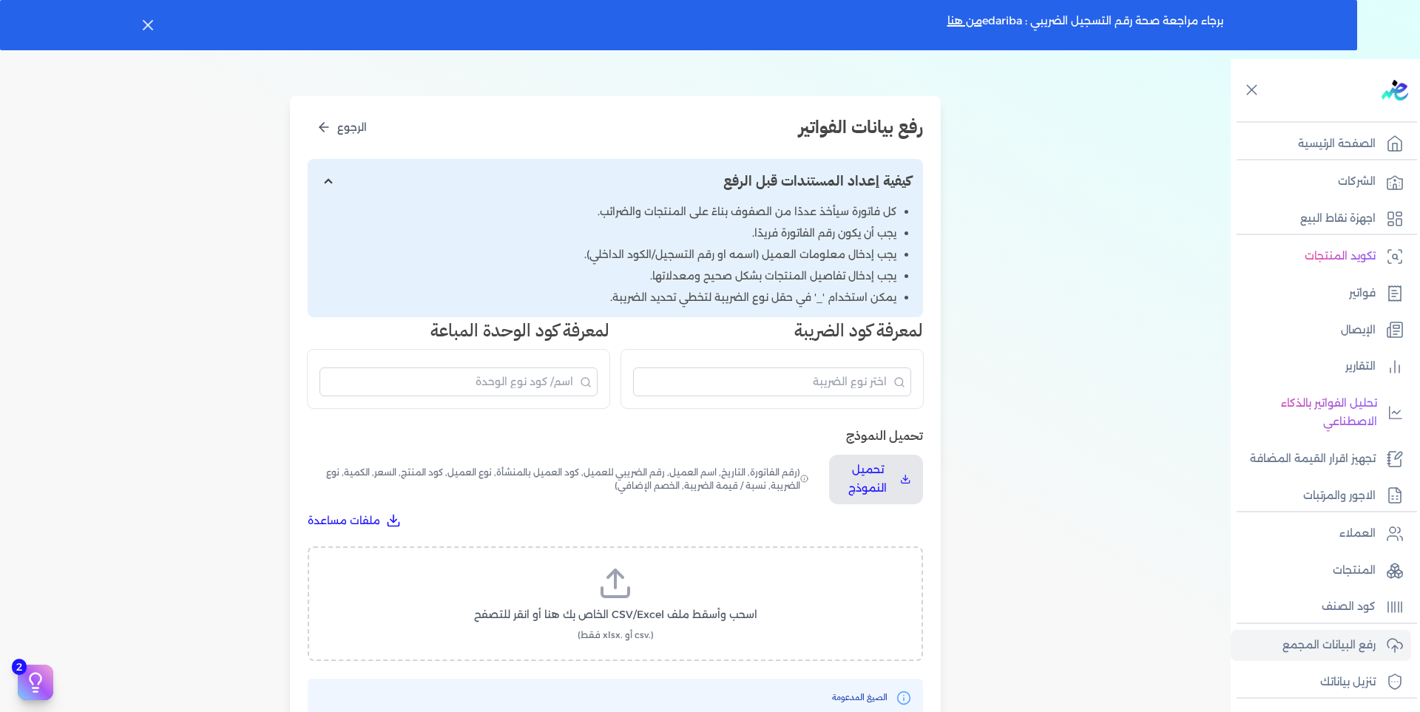
scroll to position [136, 0]
